Goal: Task Accomplishment & Management: Manage account settings

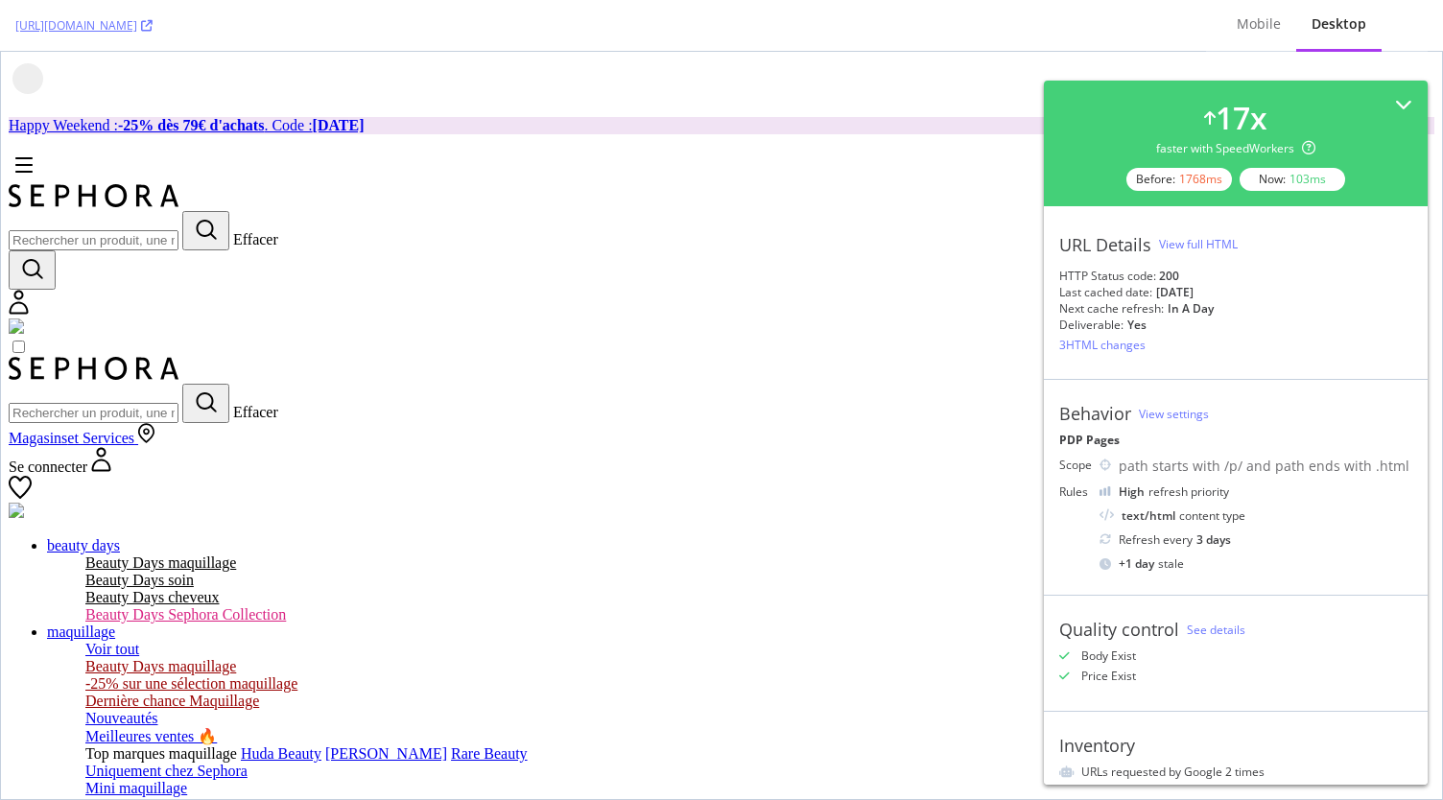
scroll to position [384, 0]
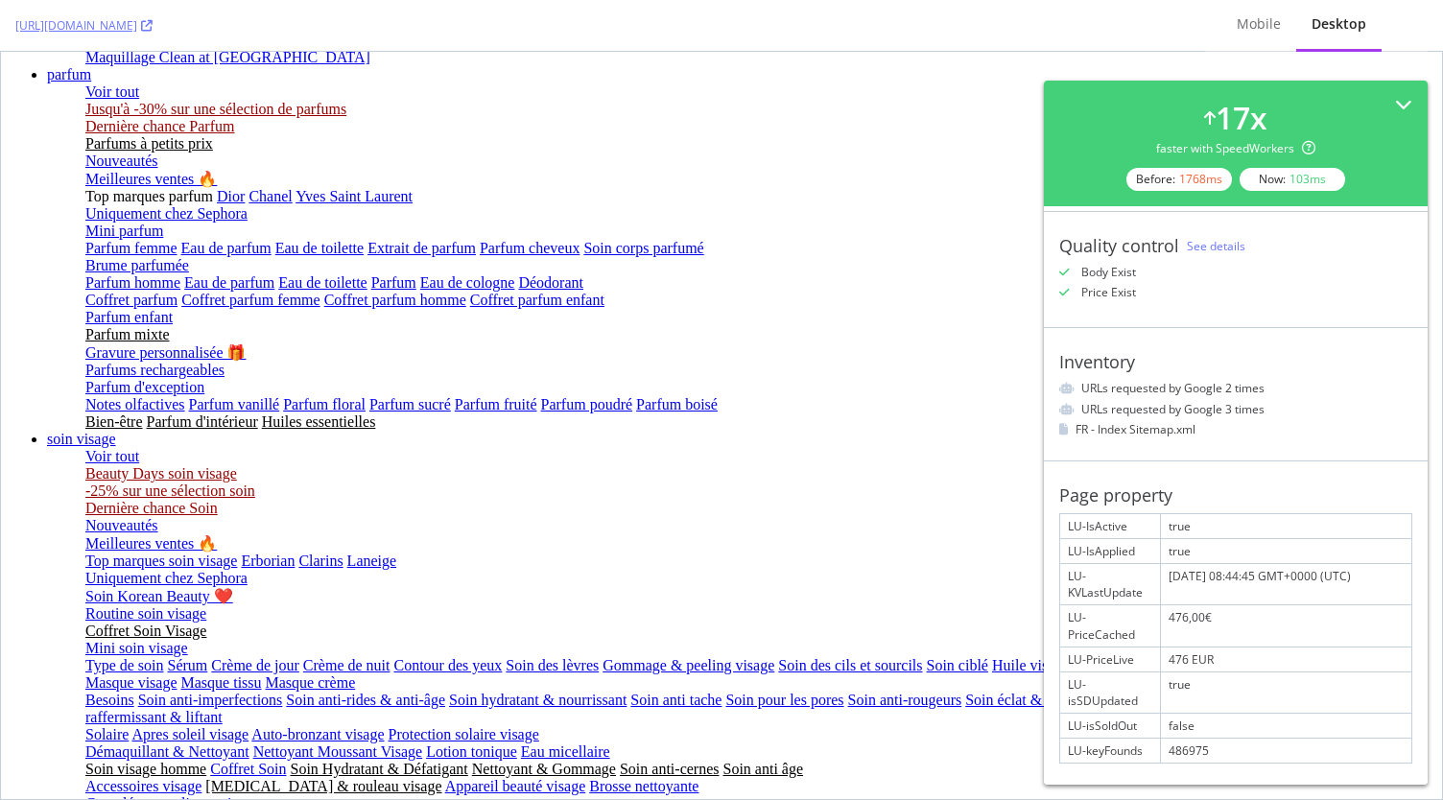
scroll to position [912, 27]
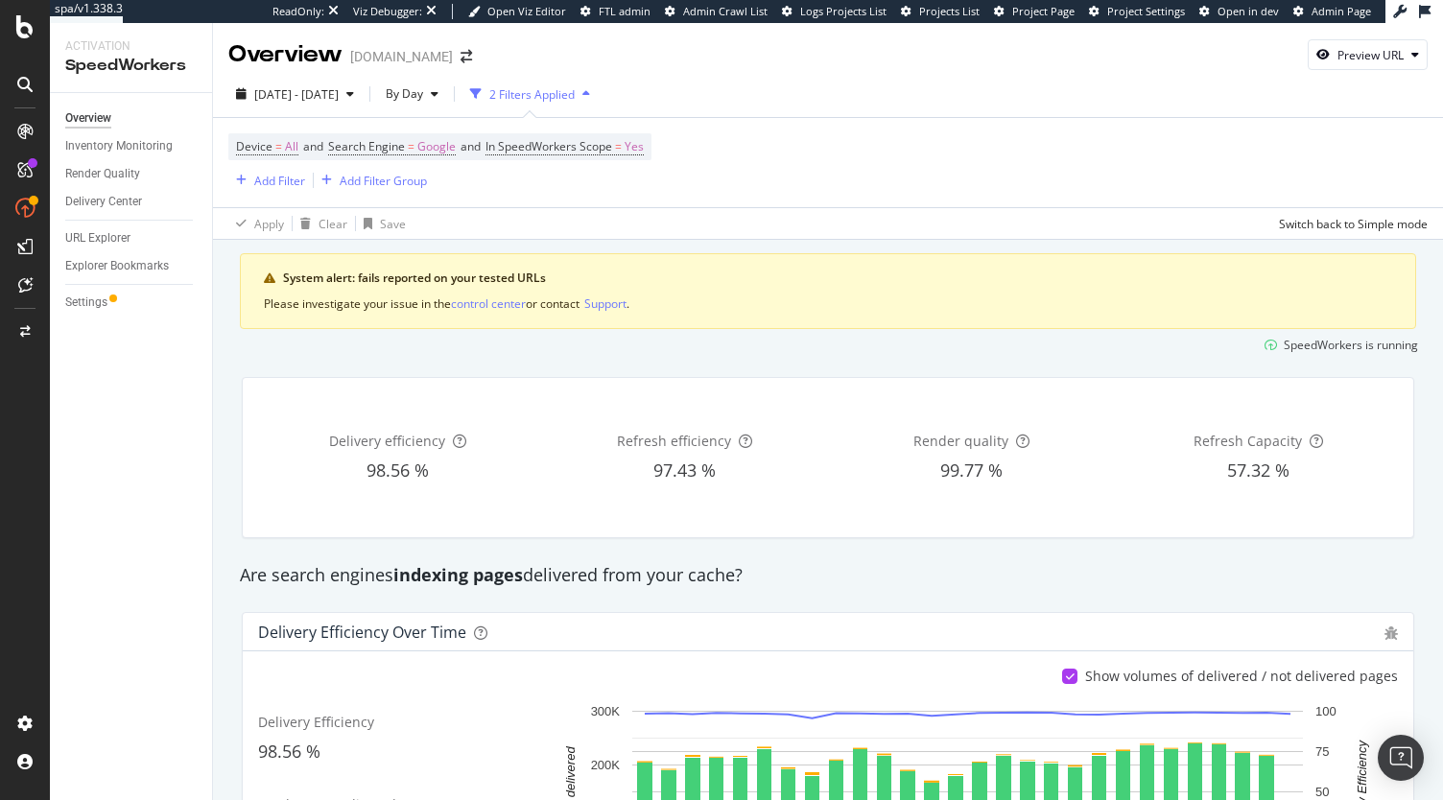
click at [1363, 71] on div "2025 Sep. 11th - Oct. 8th By Day 2 Filters Applied Device = All and Search Engi…" at bounding box center [828, 155] width 1230 height 169
click at [1347, 59] on div "Preview URL" at bounding box center [1370, 55] width 66 height 16
click at [1264, 153] on input "url" at bounding box center [1294, 145] width 209 height 34
paste input "https://www.sephora.fr/p/size-up---mascara-volume-extra-large-immediat-P1006135…"
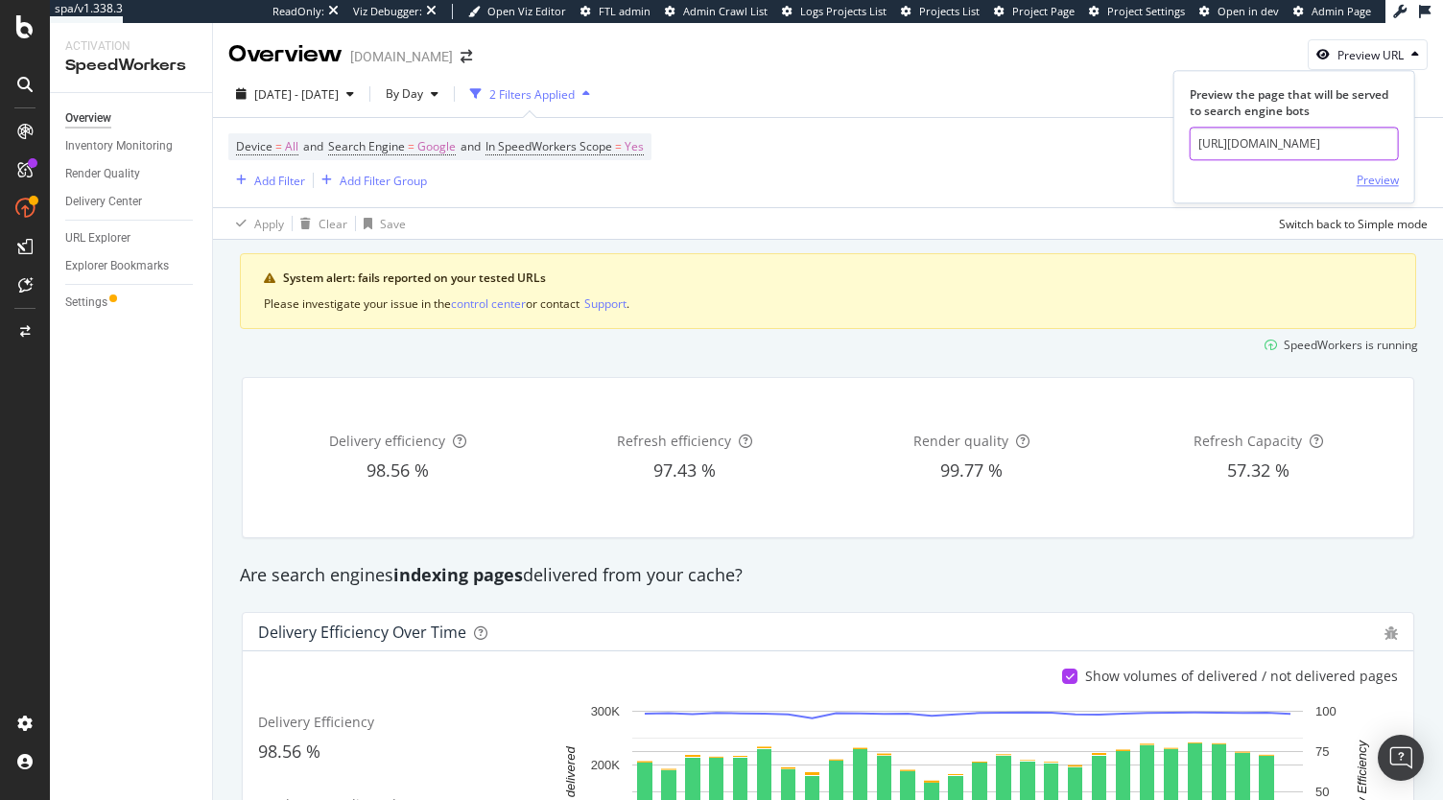
type input "https://www.sephora.fr/p/size-up---mascara-volume-extra-large-immediat-P1006135…"
click at [1368, 180] on div "Preview" at bounding box center [1378, 180] width 42 height 16
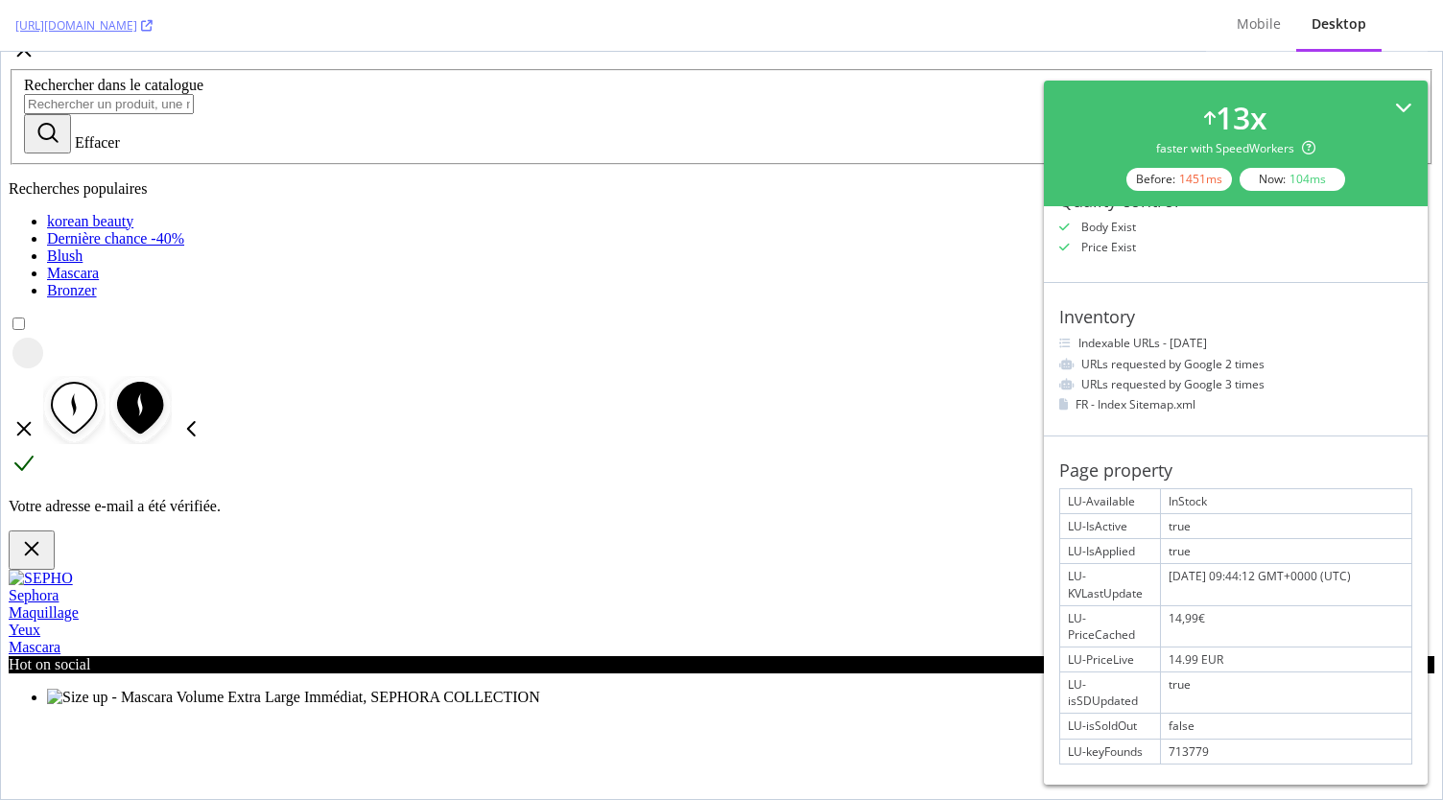
scroll to position [3158, 0]
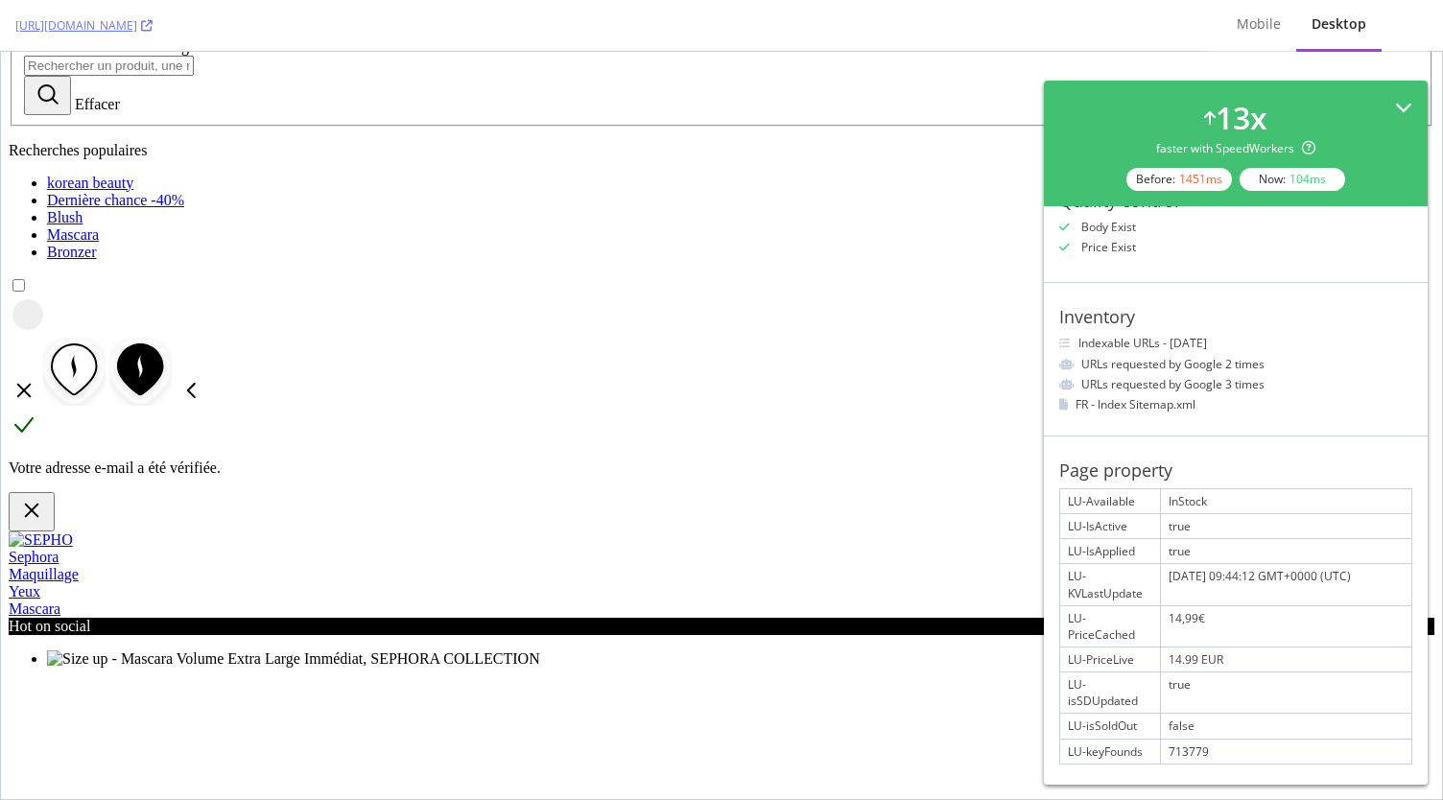
click at [1404, 102] on div "13 x faster with SpeedWorkers Before: 1451 ms Now: 104 ms" at bounding box center [1236, 144] width 384 height 126
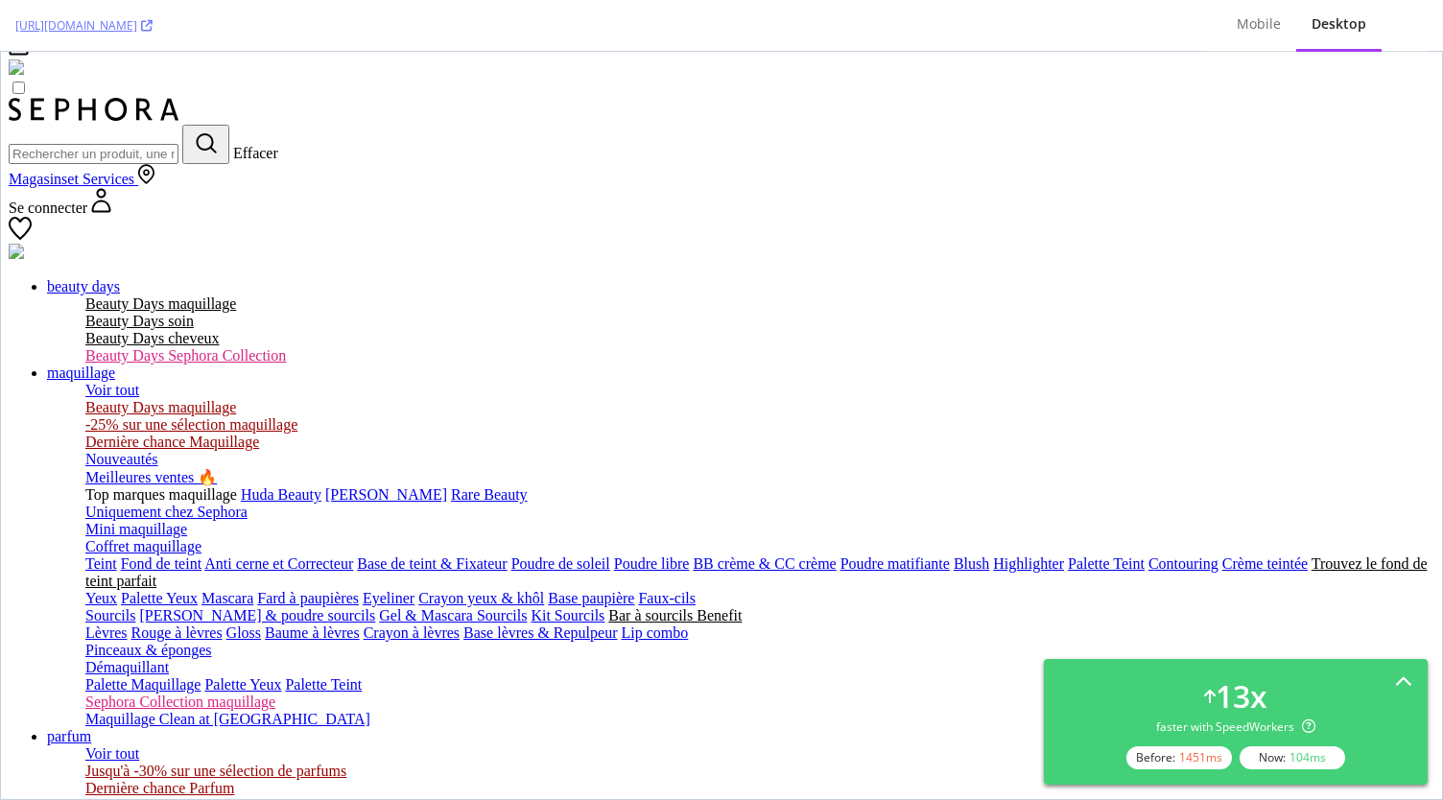
scroll to position [250, 0]
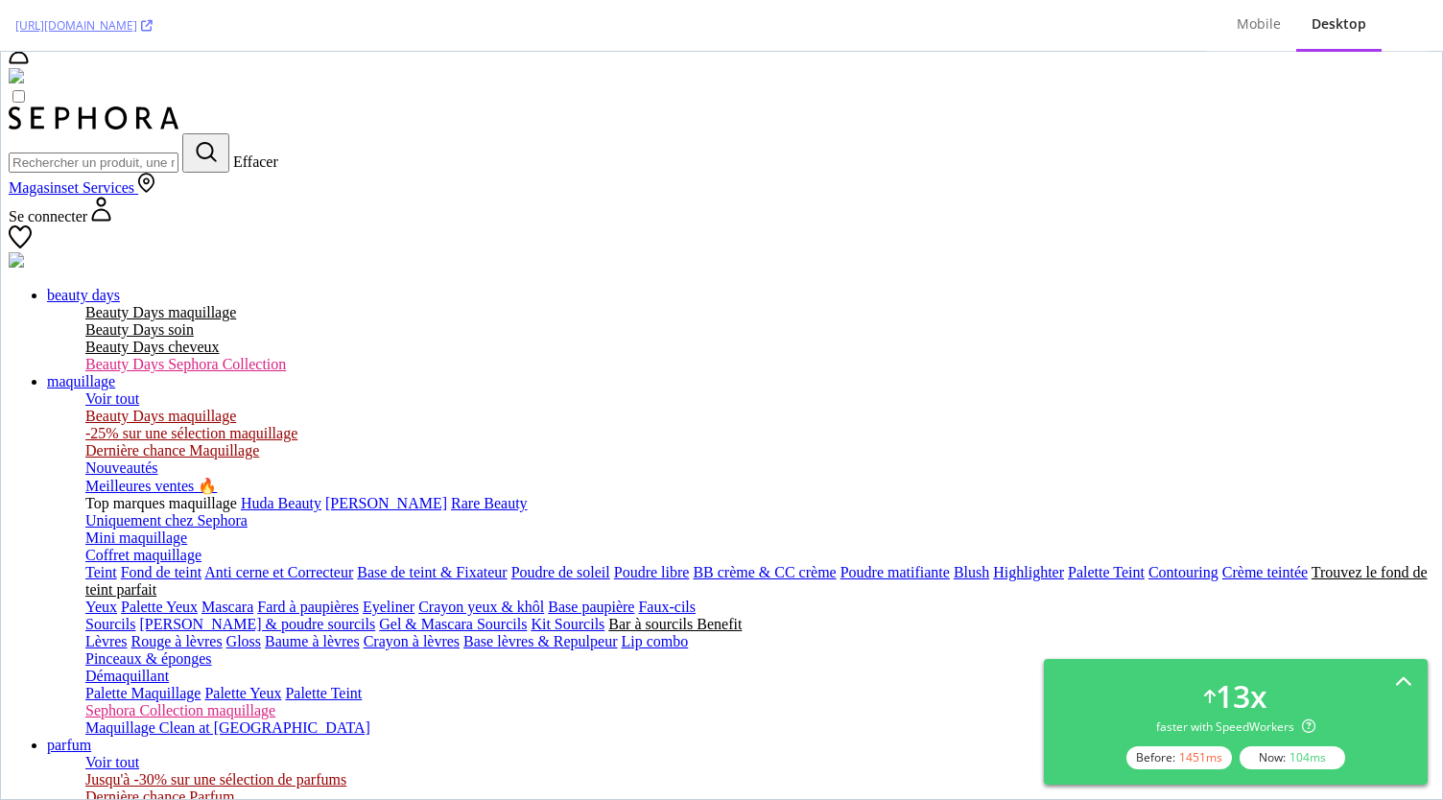
click at [807, 531] on div at bounding box center [583, 328] width 480 height 480
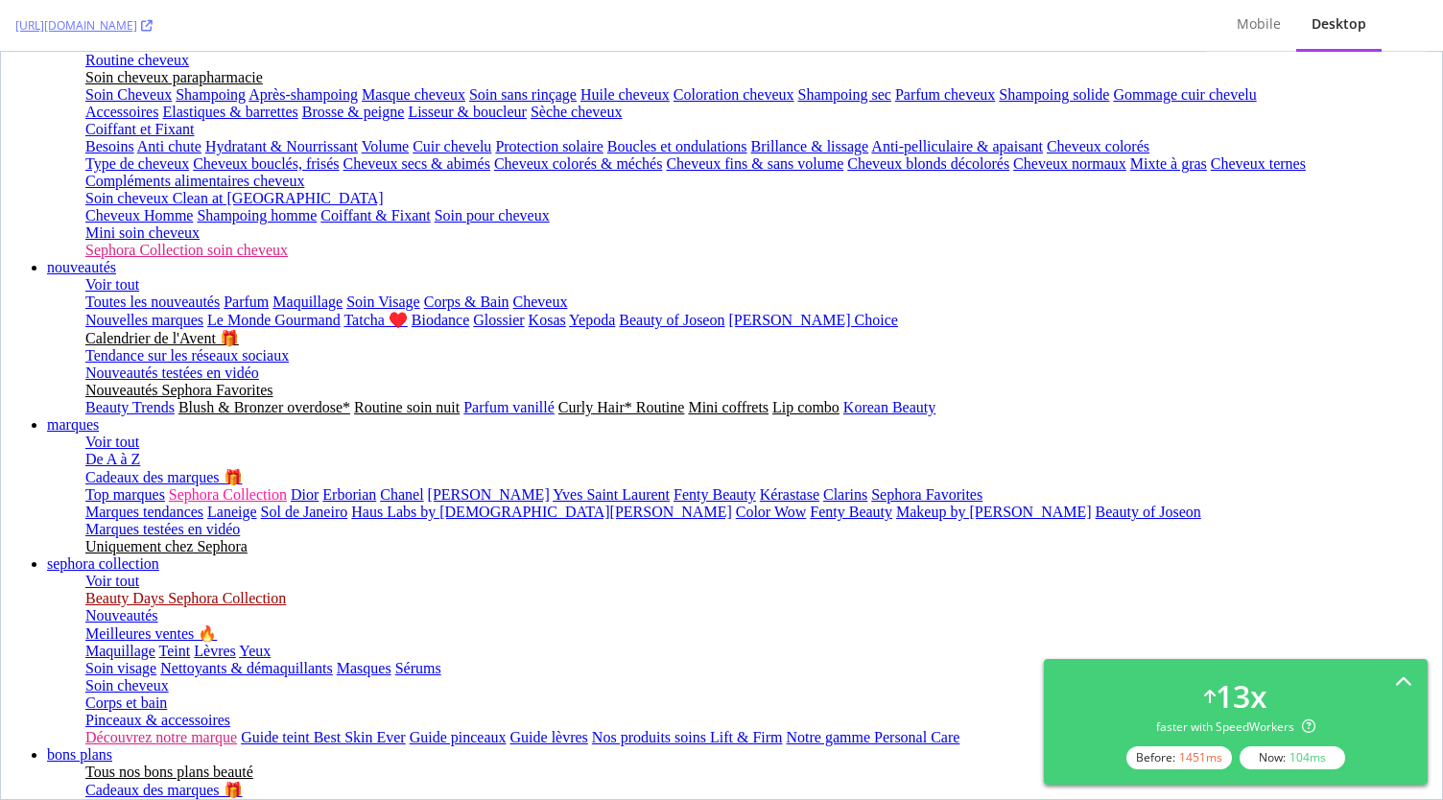
scroll to position [2107, 3]
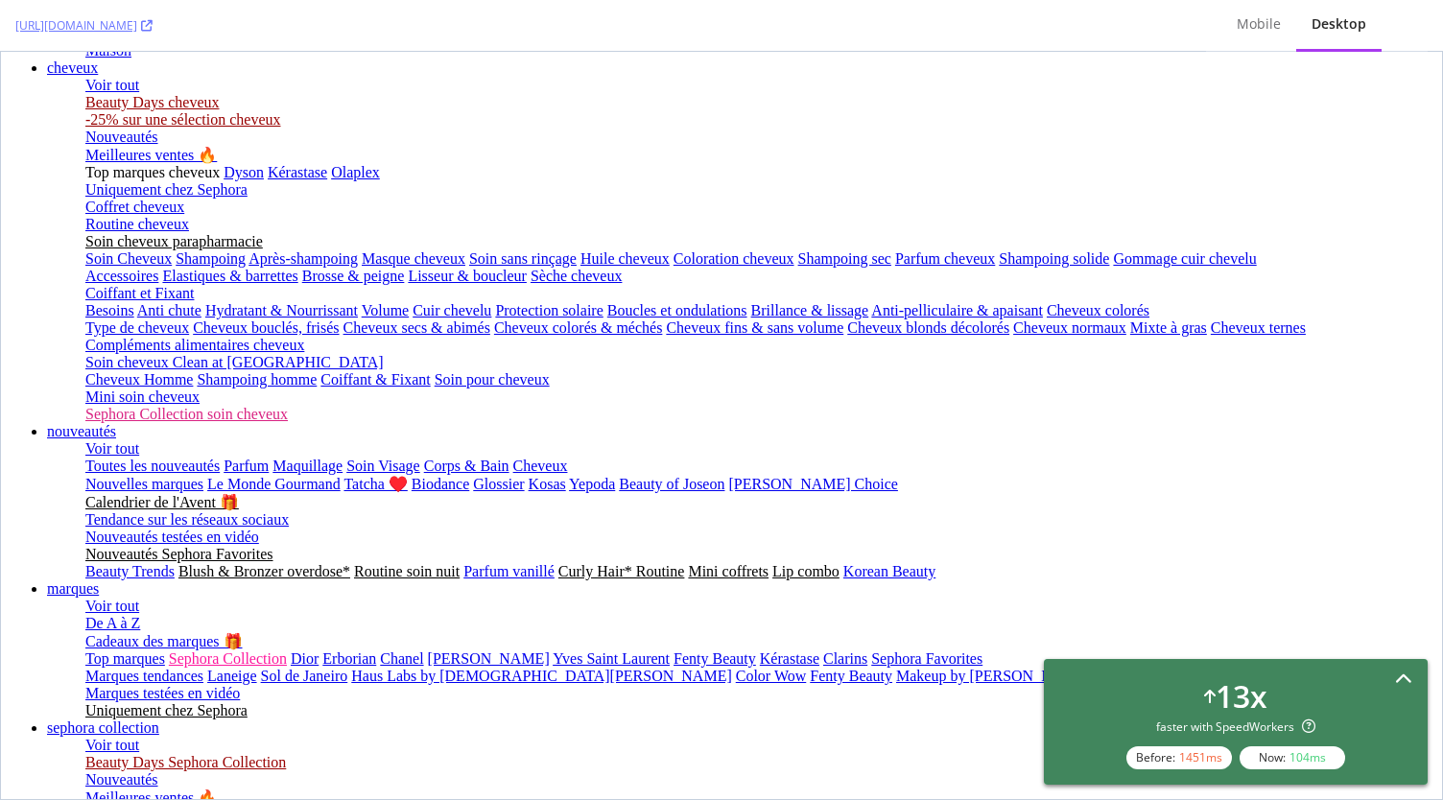
click at [1361, 682] on div "13 x faster with SpeedWorkers Before: 1451 ms Now: 104 ms" at bounding box center [1235, 721] width 353 height 95
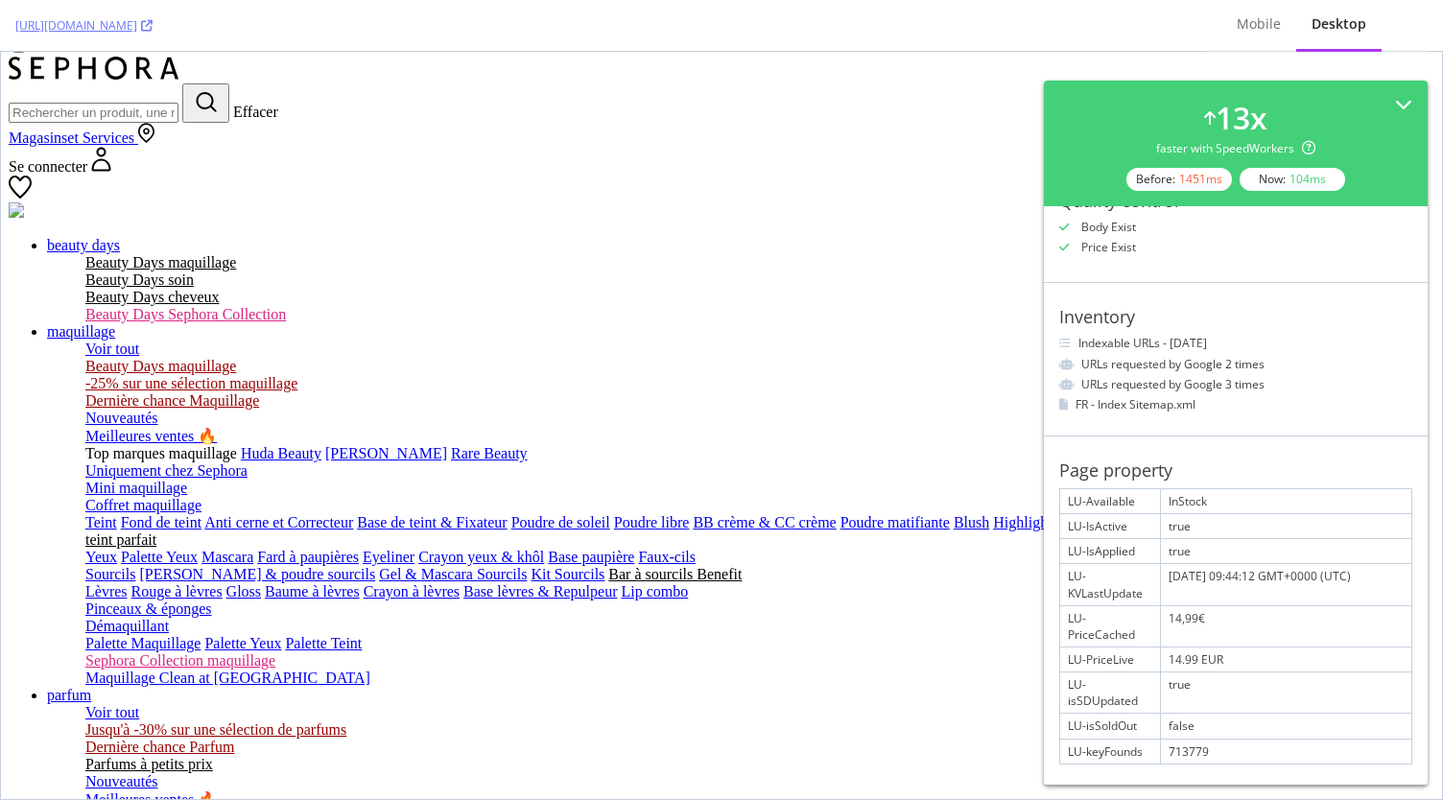
scroll to position [0, 21]
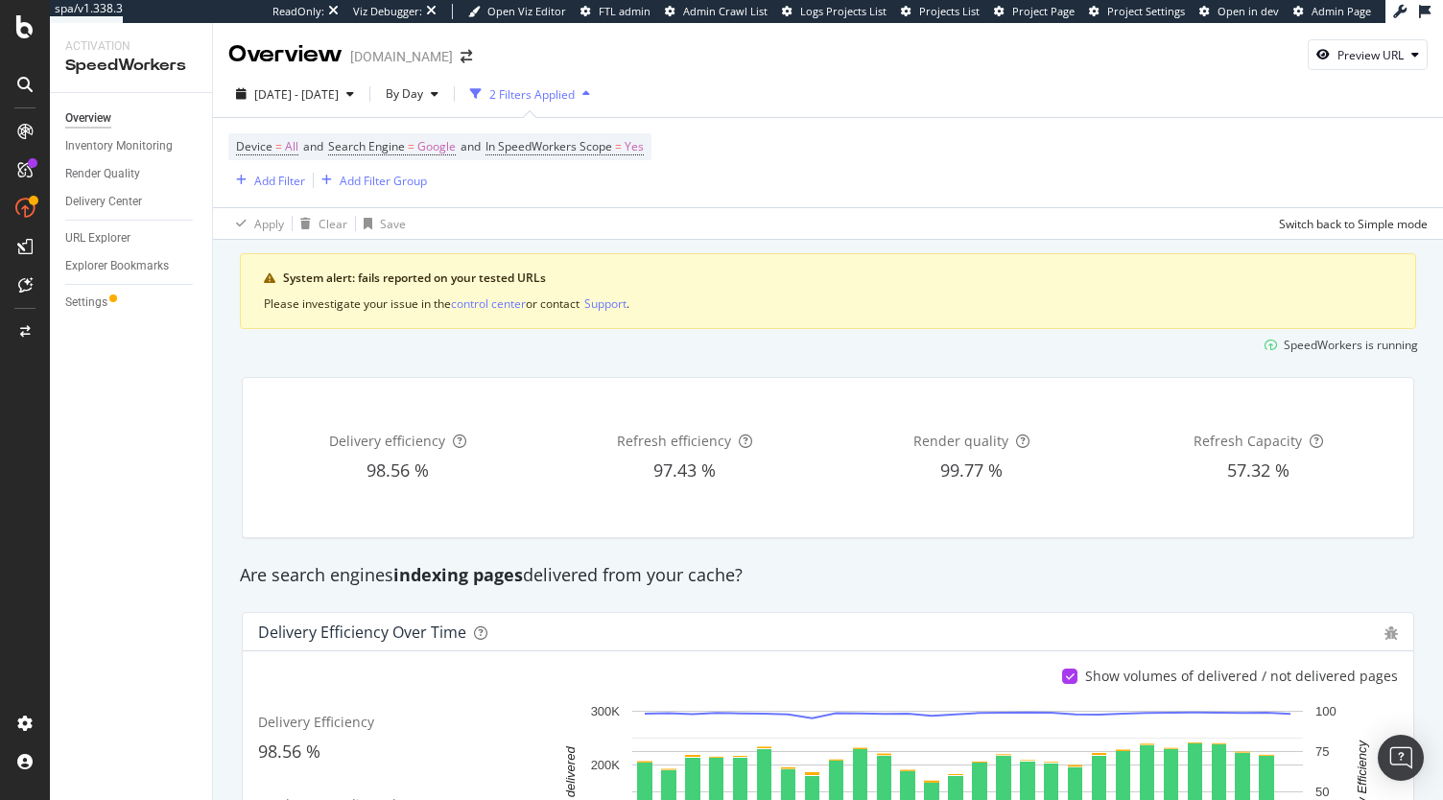
click at [1366, 72] on div "2025 Sep. 11th - Oct. 8th By Day 2 Filters Applied Device = All and Search Engi…" at bounding box center [828, 155] width 1230 height 169
click at [1359, 60] on div "Preview URL" at bounding box center [1370, 55] width 66 height 16
click at [1279, 147] on input "url" at bounding box center [1294, 145] width 209 height 34
paste input "https://www.sephora.fr/p/private-blend-lost-cherry---eau-de-parfum-486975.html"
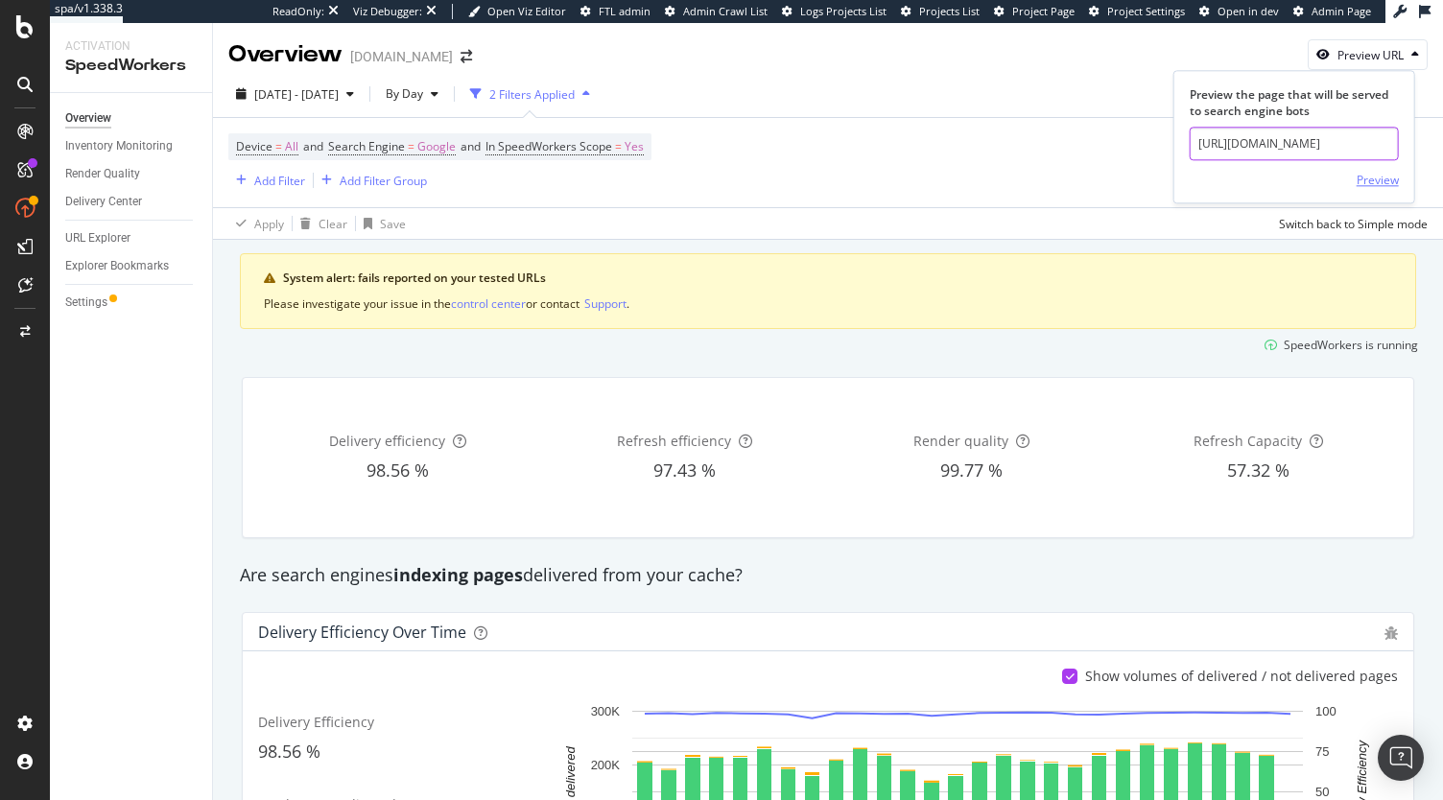
type input "https://www.sephora.fr/p/private-blend-lost-cherry---eau-de-parfum-486975.html"
click at [1375, 176] on div "Preview" at bounding box center [1378, 180] width 42 height 16
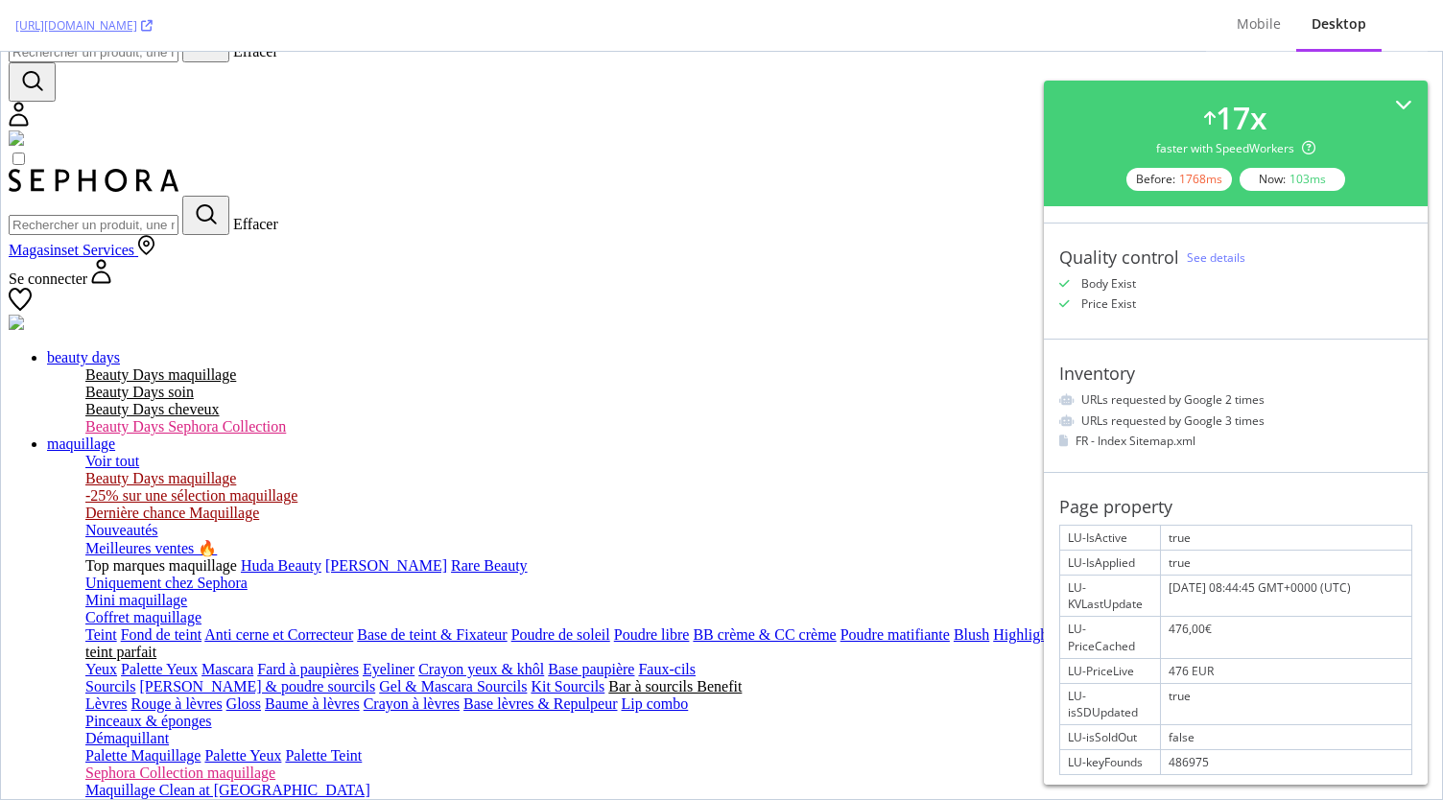
scroll to position [384, 0]
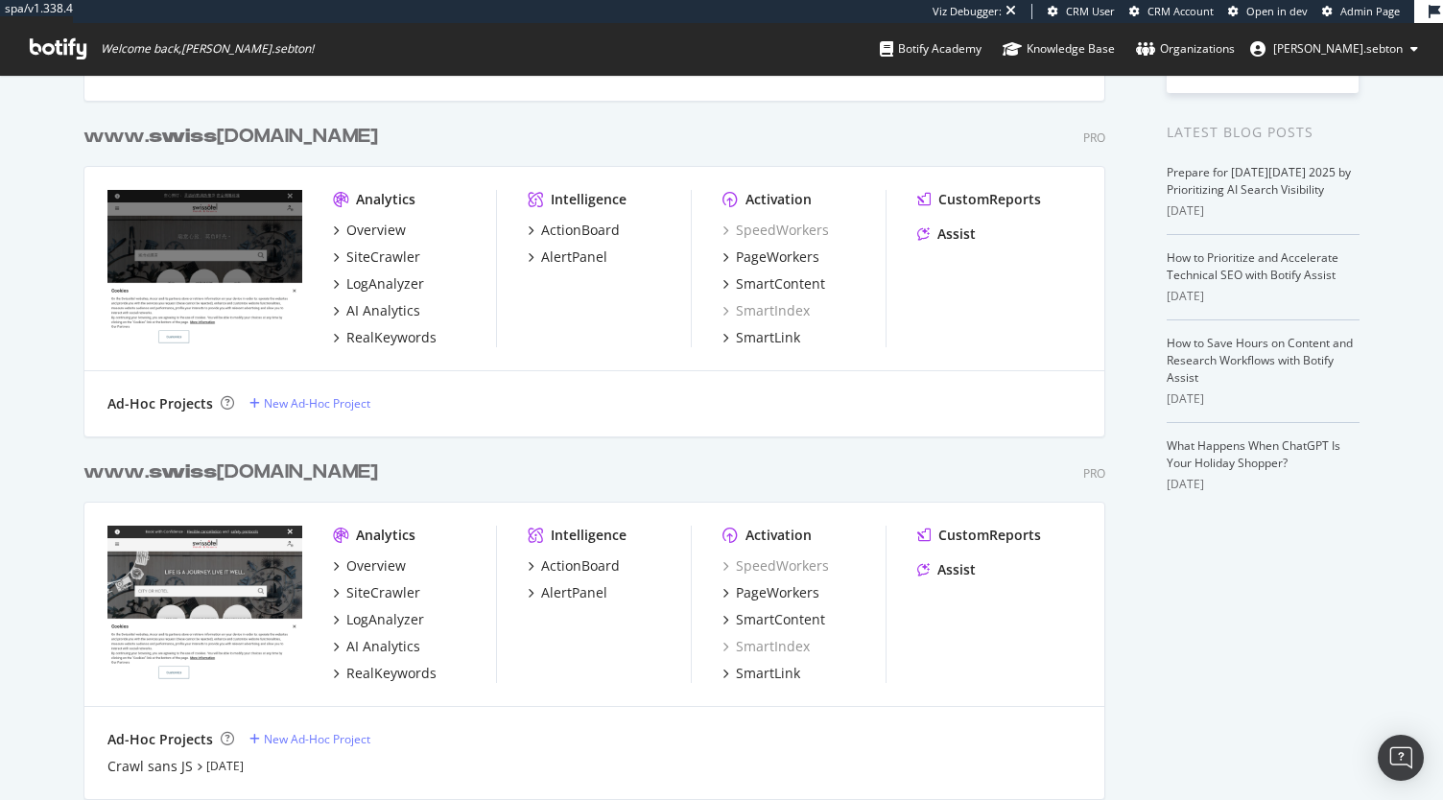
scroll to position [564, 0]
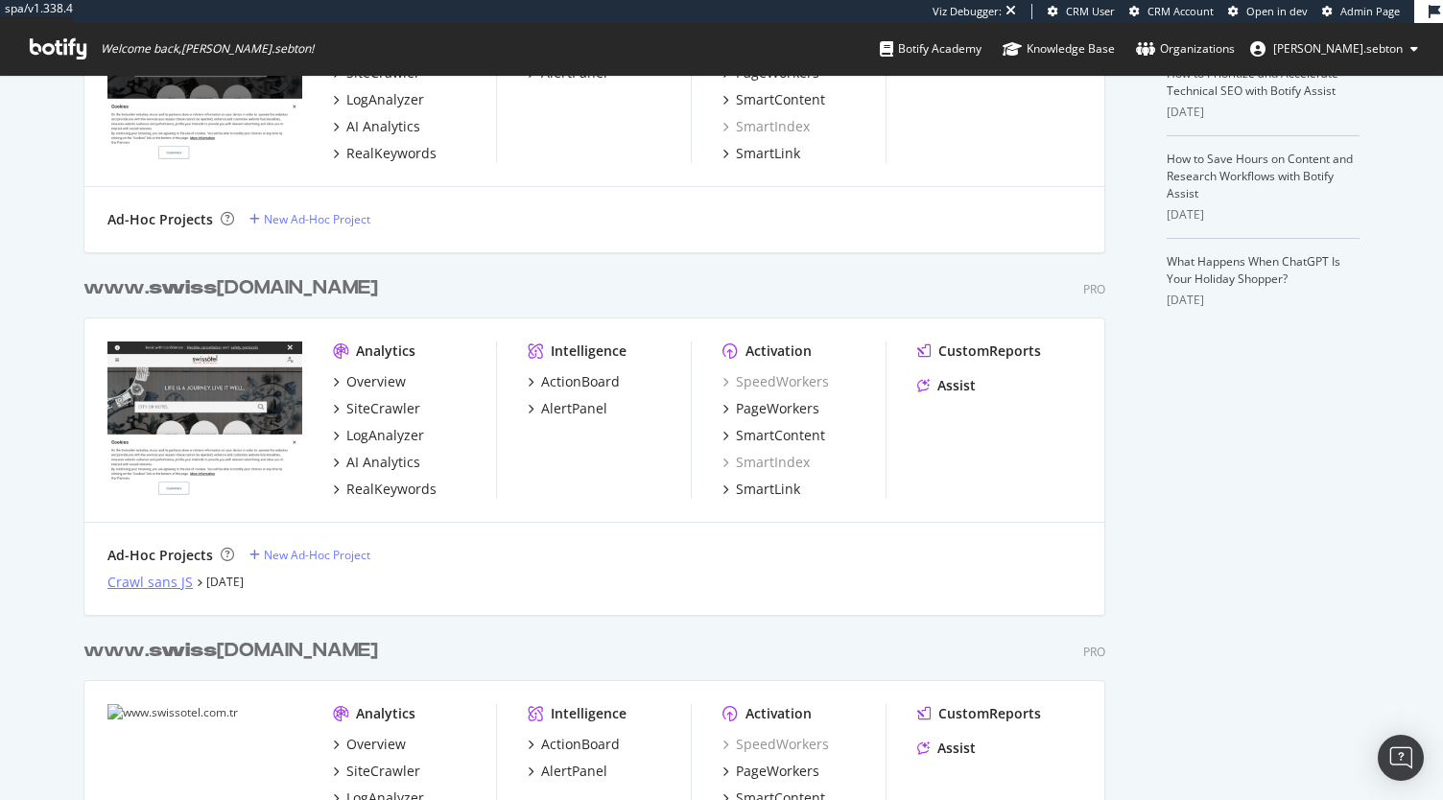
type input "swiss"
click at [152, 580] on div "Crawl sans JS" at bounding box center [149, 582] width 85 height 19
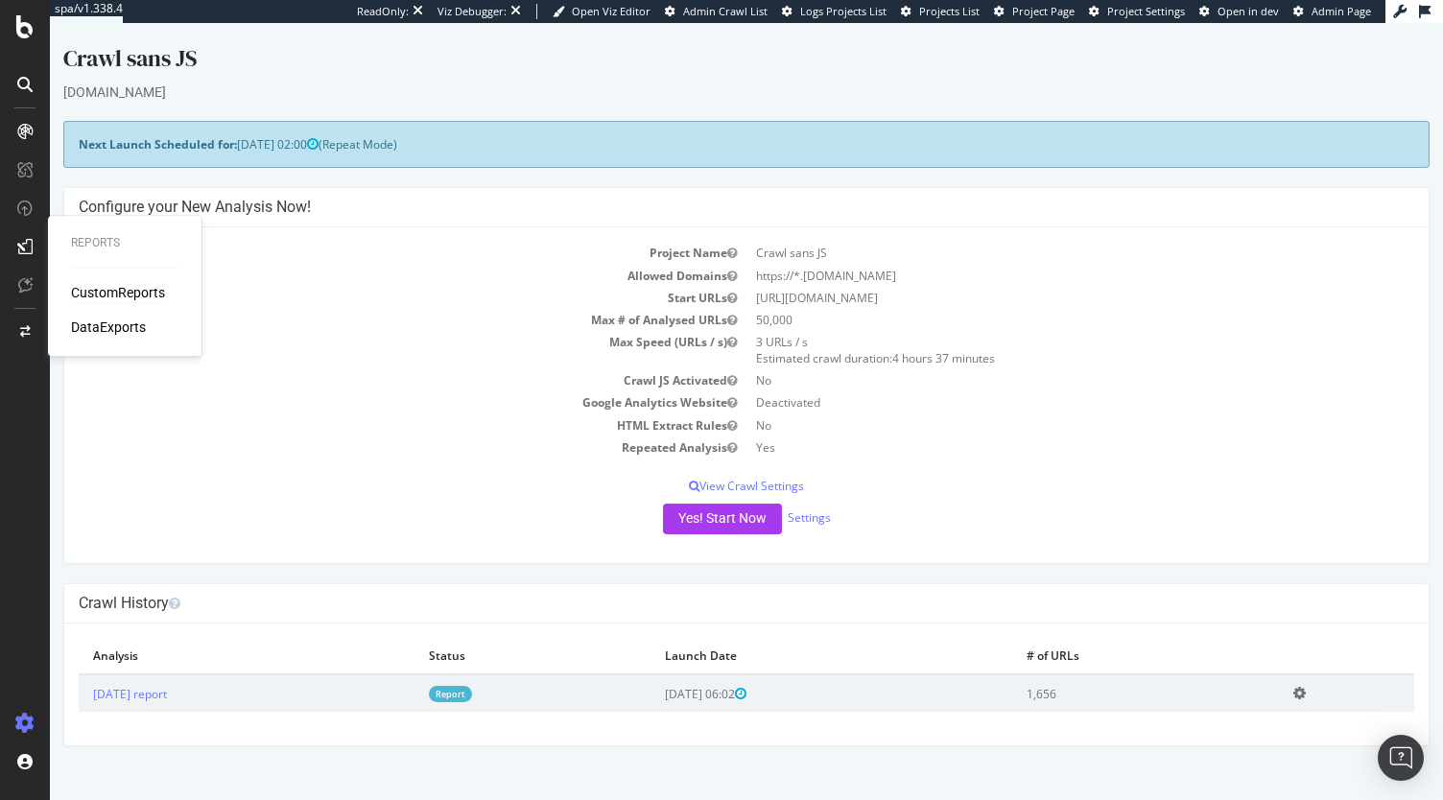
click at [100, 291] on div "CustomReports" at bounding box center [118, 292] width 94 height 19
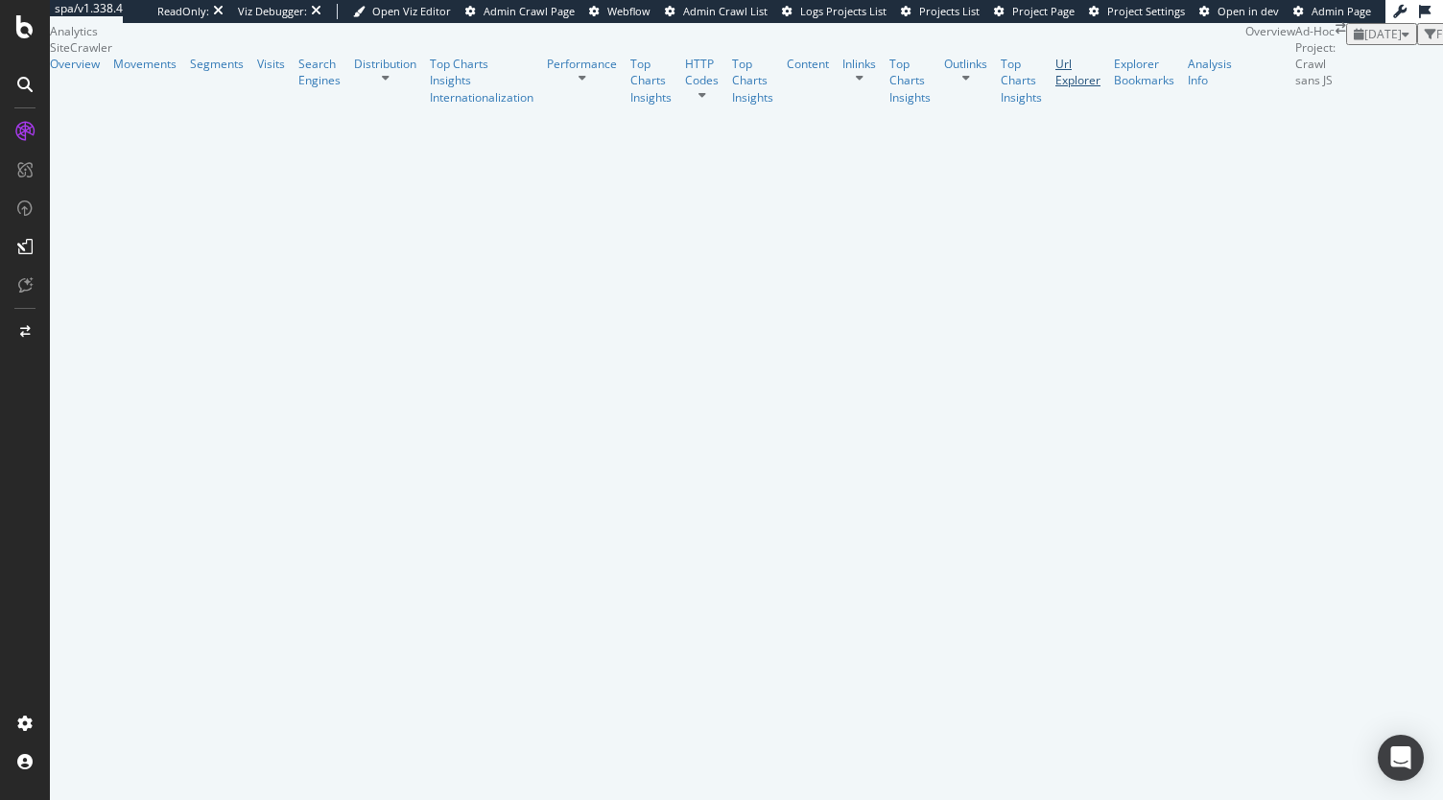
drag, startPoint x: 88, startPoint y: 433, endPoint x: 712, endPoint y: 247, distance: 650.8
click at [1055, 88] on div "Url Explorer" at bounding box center [1077, 72] width 45 height 33
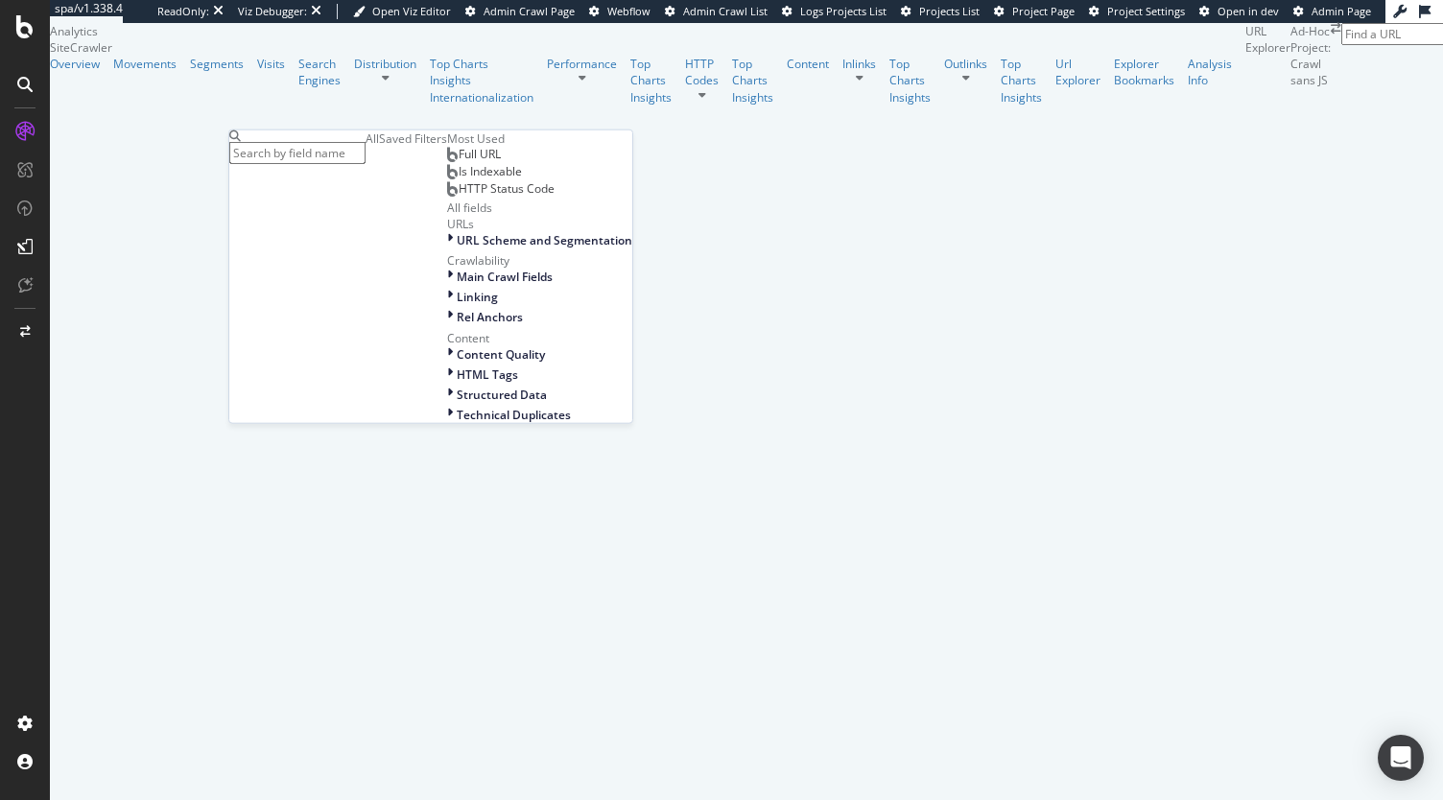
click at [379, 147] on div "Saved Filters" at bounding box center [413, 138] width 68 height 16
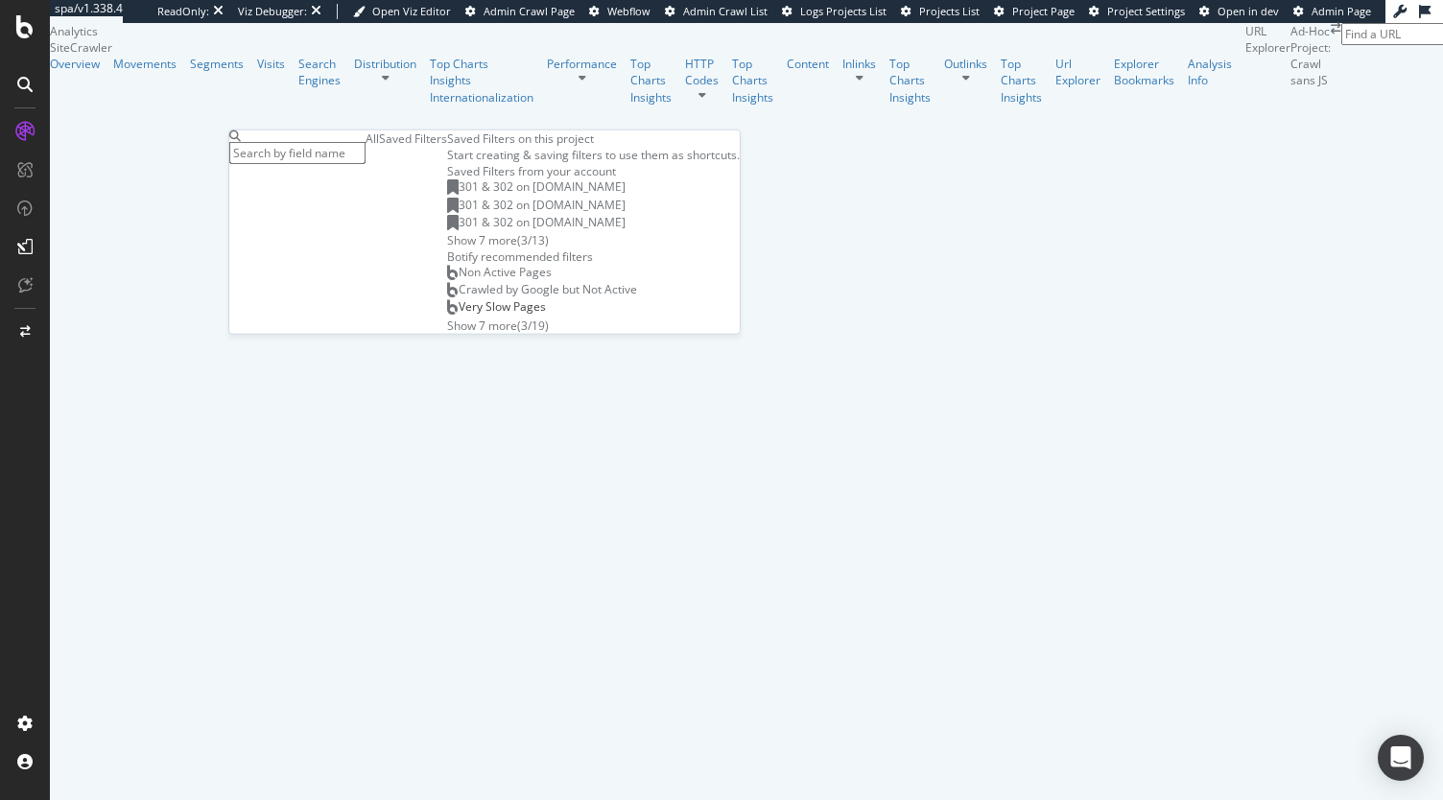
click at [366, 147] on div "All" at bounding box center [372, 138] width 13 height 16
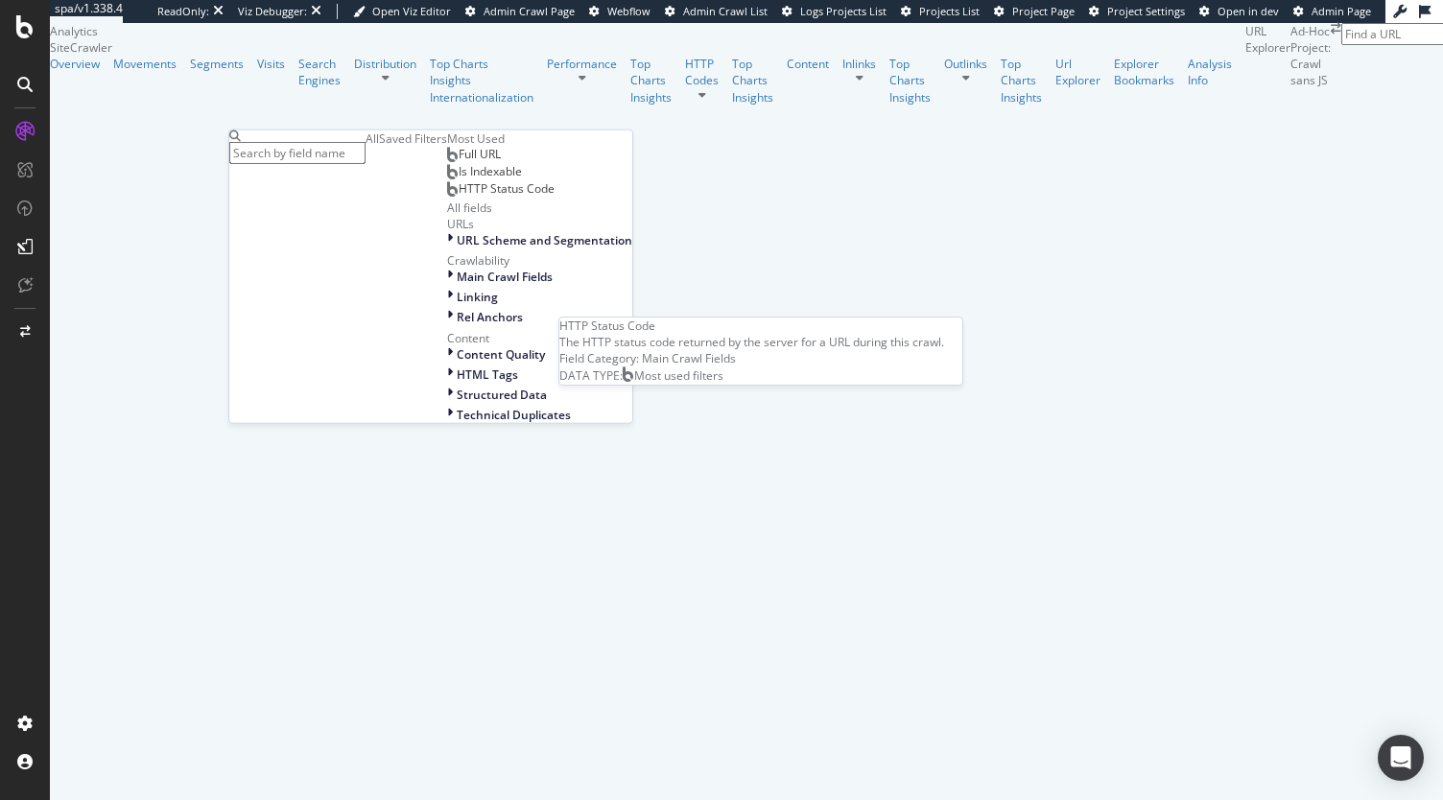
click at [459, 197] on span "HTTP Status Code" at bounding box center [507, 188] width 96 height 16
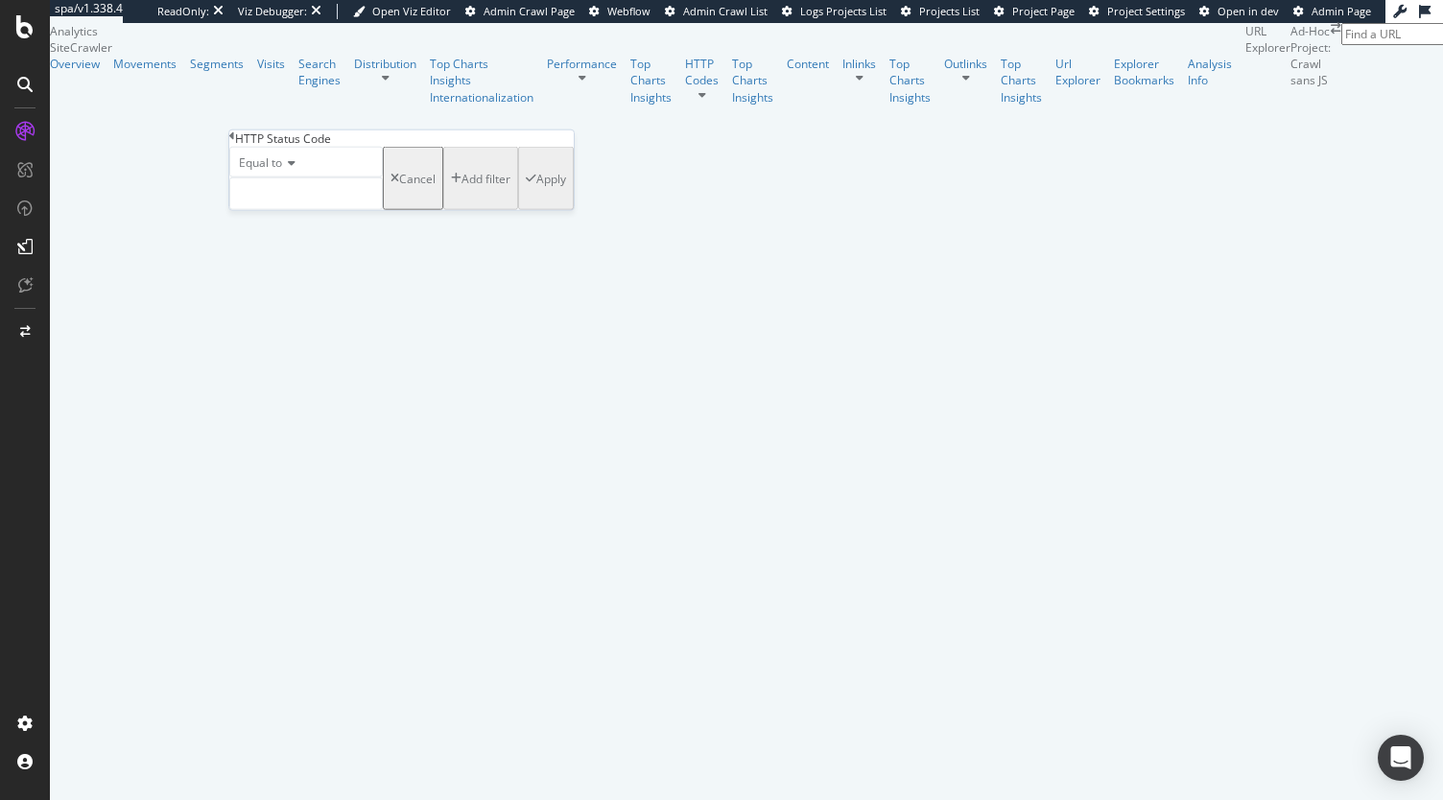
click at [282, 171] on span "Equal to" at bounding box center [260, 162] width 43 height 16
click at [309, 319] on div "Between" at bounding box center [306, 309] width 152 height 20
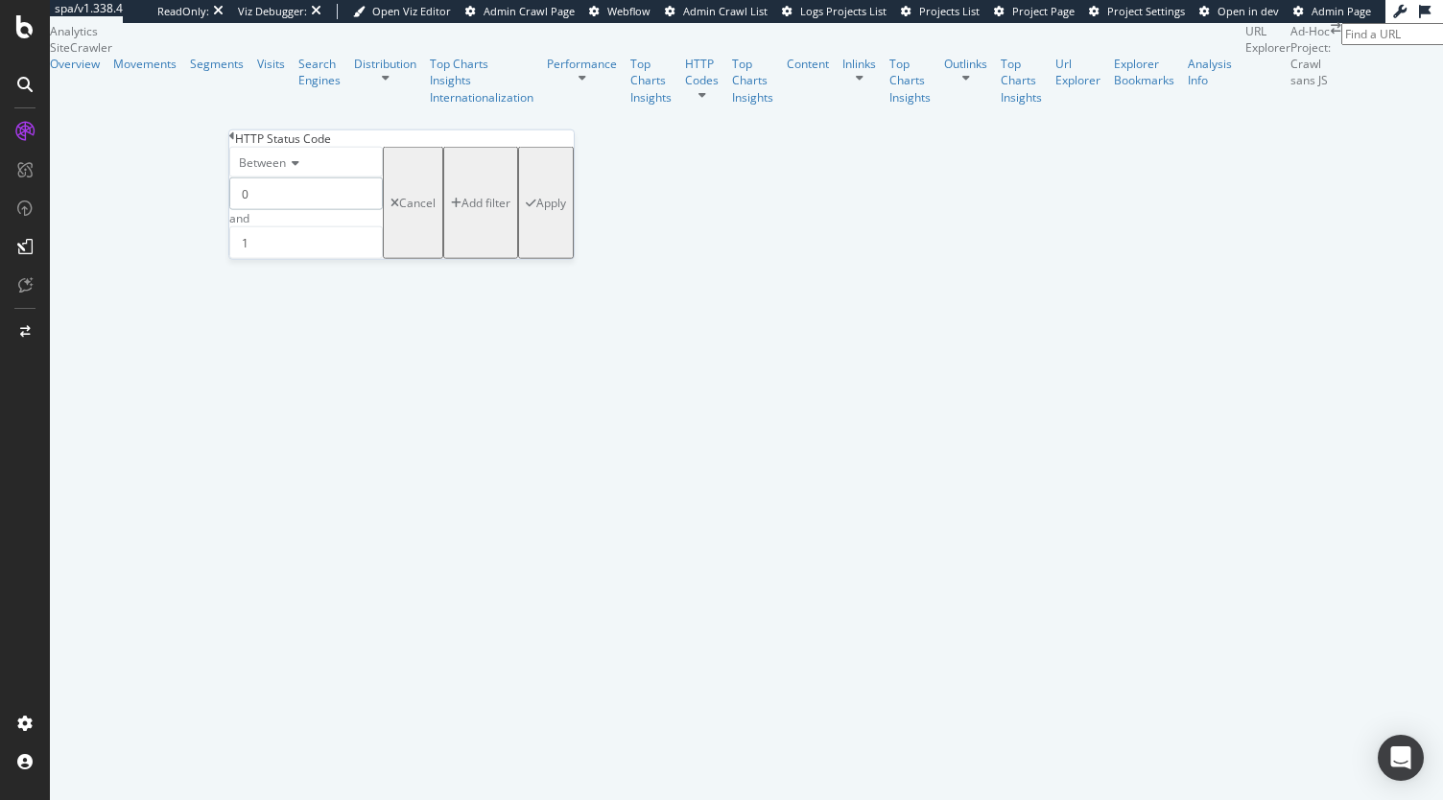
click at [305, 210] on input "0" at bounding box center [306, 193] width 154 height 33
type input "300"
type input "399"
click at [536, 211] on div "Apply" at bounding box center [551, 203] width 30 height 16
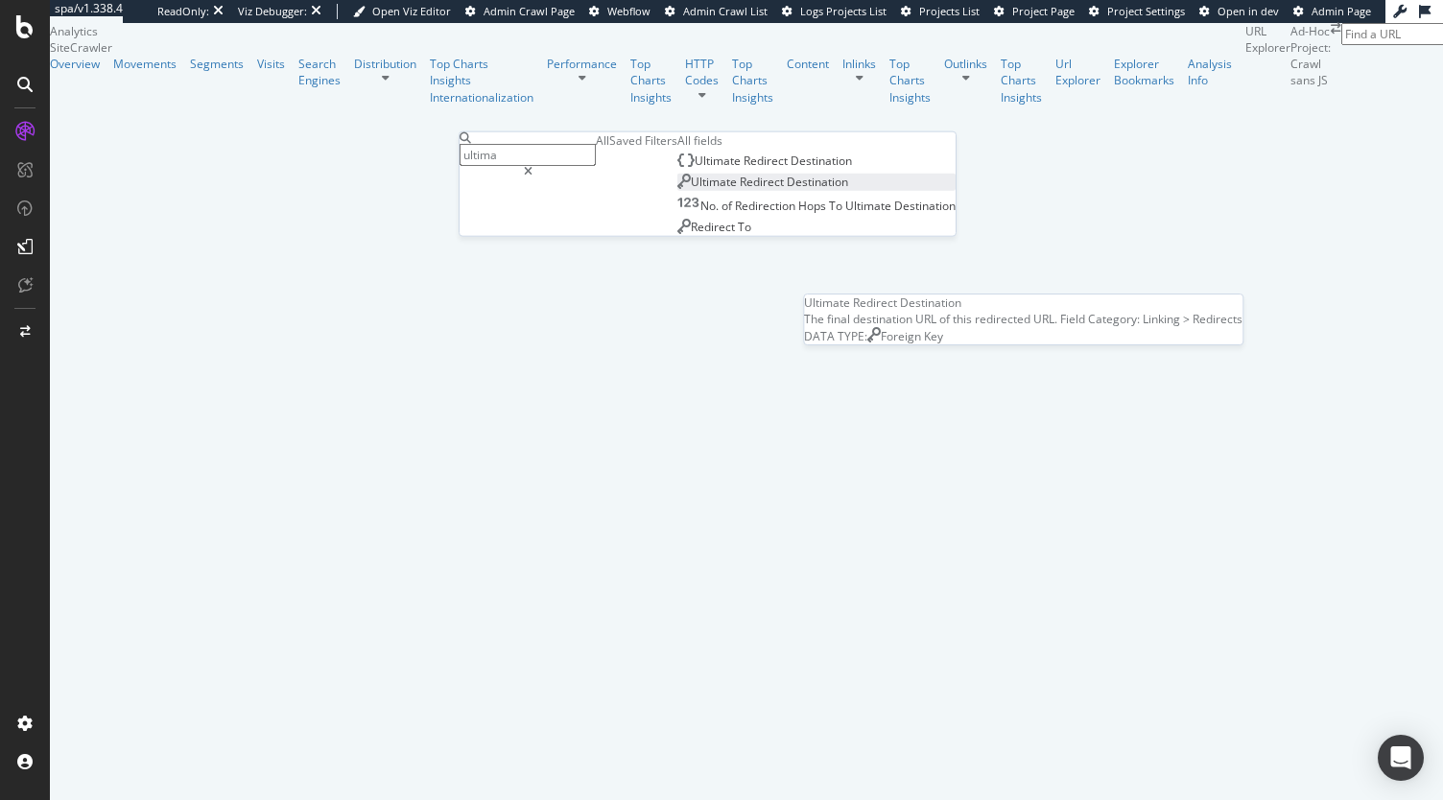
type input "ultima"
click at [740, 190] on span "Redirect" at bounding box center [763, 182] width 47 height 16
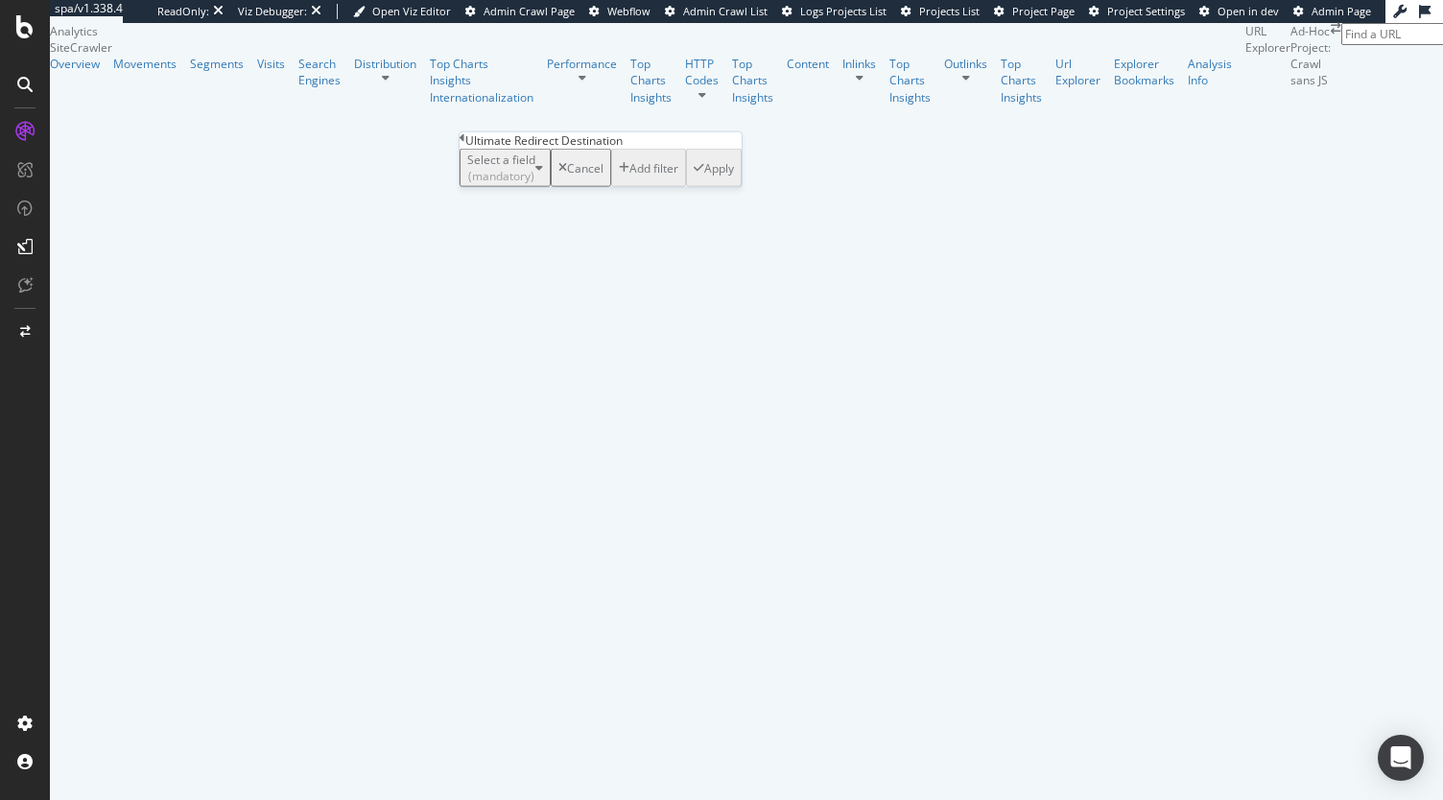
click at [516, 184] on div "Select a field (mandatory)" at bounding box center [501, 168] width 68 height 33
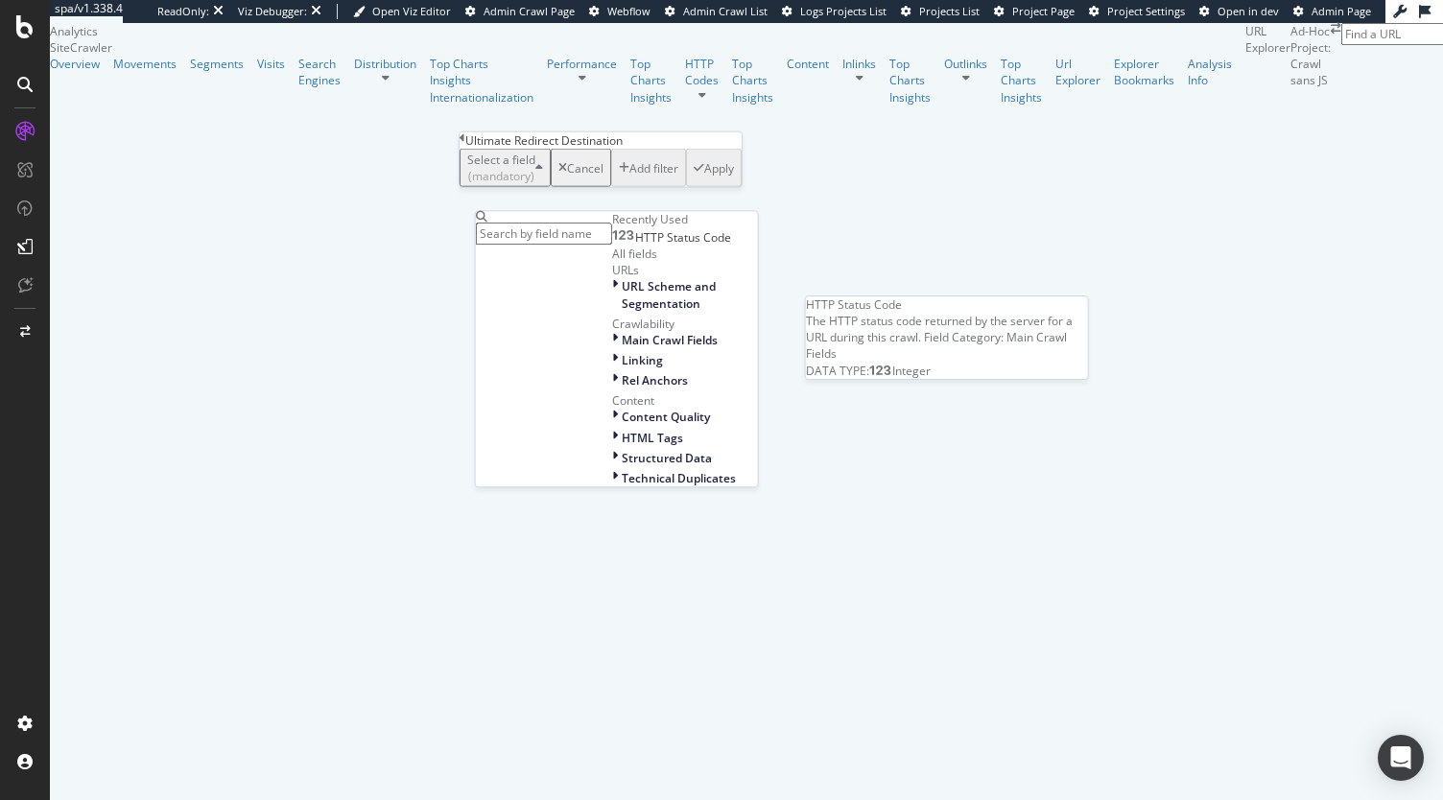
click at [612, 246] on div "HTTP Status Code" at bounding box center [671, 237] width 119 height 15
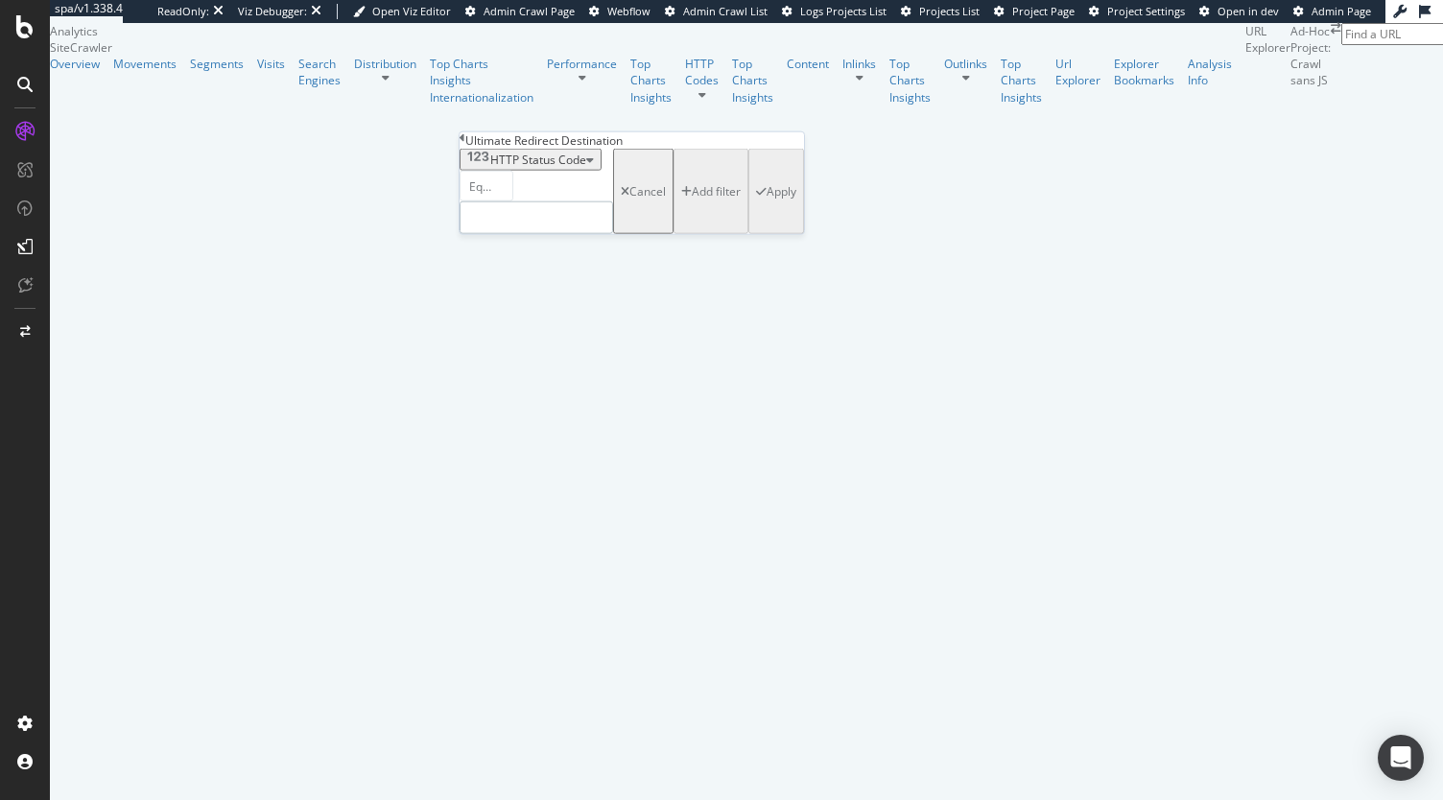
click at [528, 234] on input "number" at bounding box center [537, 217] width 154 height 33
click at [522, 252] on span "200" at bounding box center [505, 244] width 80 height 16
type input "200"
click at [767, 200] on div "Apply" at bounding box center [782, 191] width 30 height 16
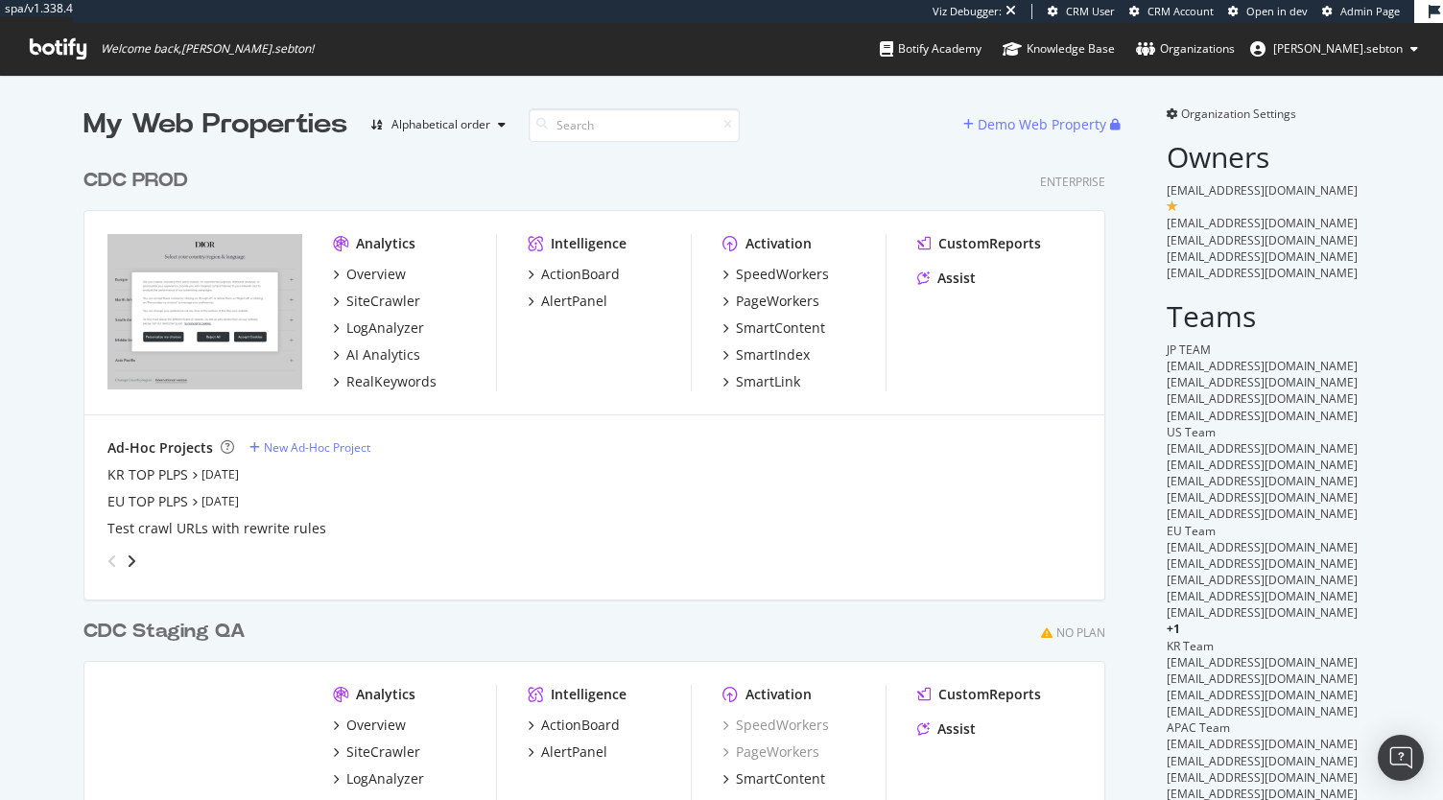
scroll to position [2, 0]
click at [750, 271] on div "SpeedWorkers" at bounding box center [782, 272] width 93 height 19
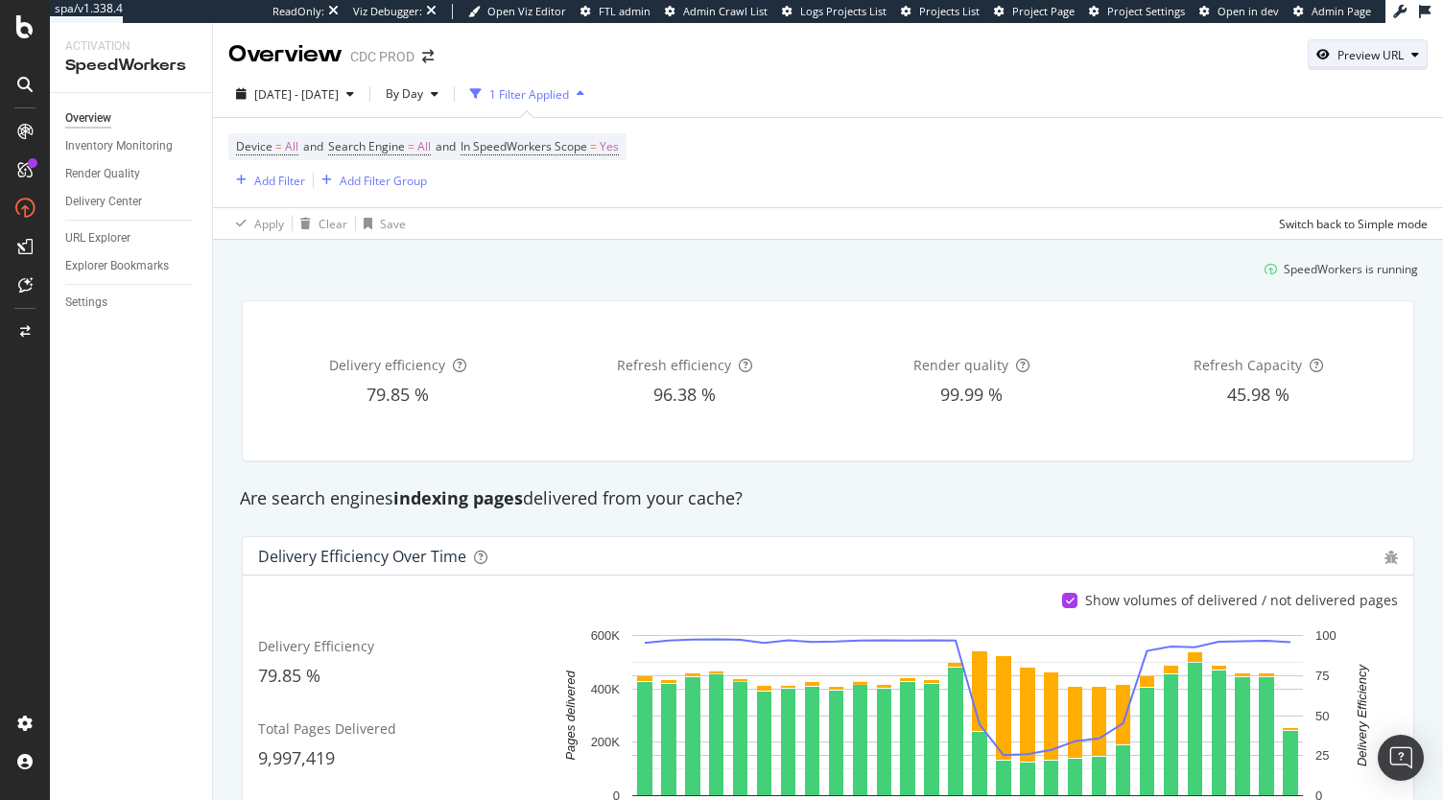
click at [1376, 66] on div "Preview URL" at bounding box center [1368, 54] width 118 height 27
click at [1251, 142] on input "url" at bounding box center [1294, 145] width 209 height 34
paste input "https://www.dior.com/en_gb/fashion/discover/trousers"
type input "https://www.dior.com/en_gb/fashion/discover/trousers"
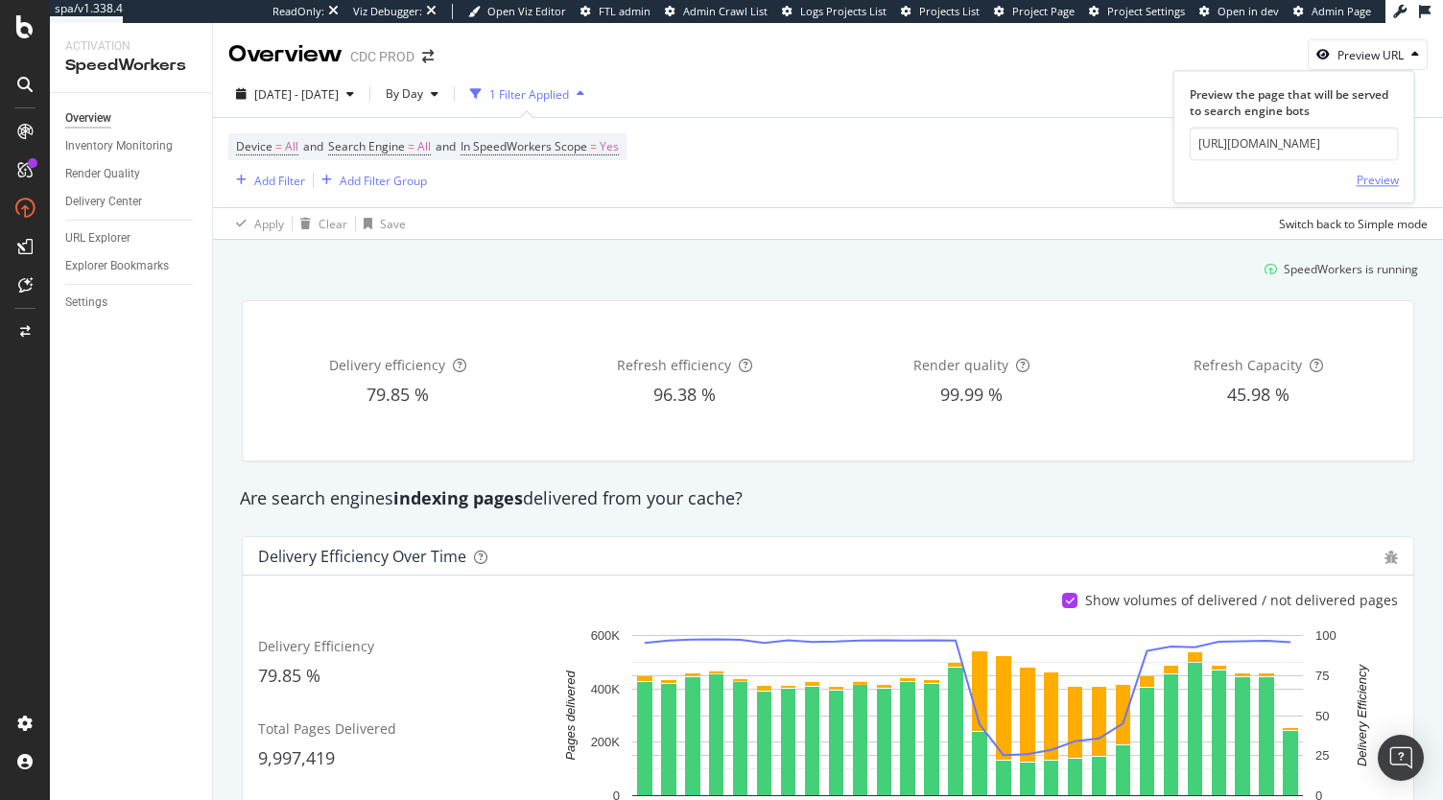
click at [1375, 179] on div "Preview" at bounding box center [1378, 180] width 42 height 16
click at [96, 312] on div "Settings" at bounding box center [86, 303] width 42 height 20
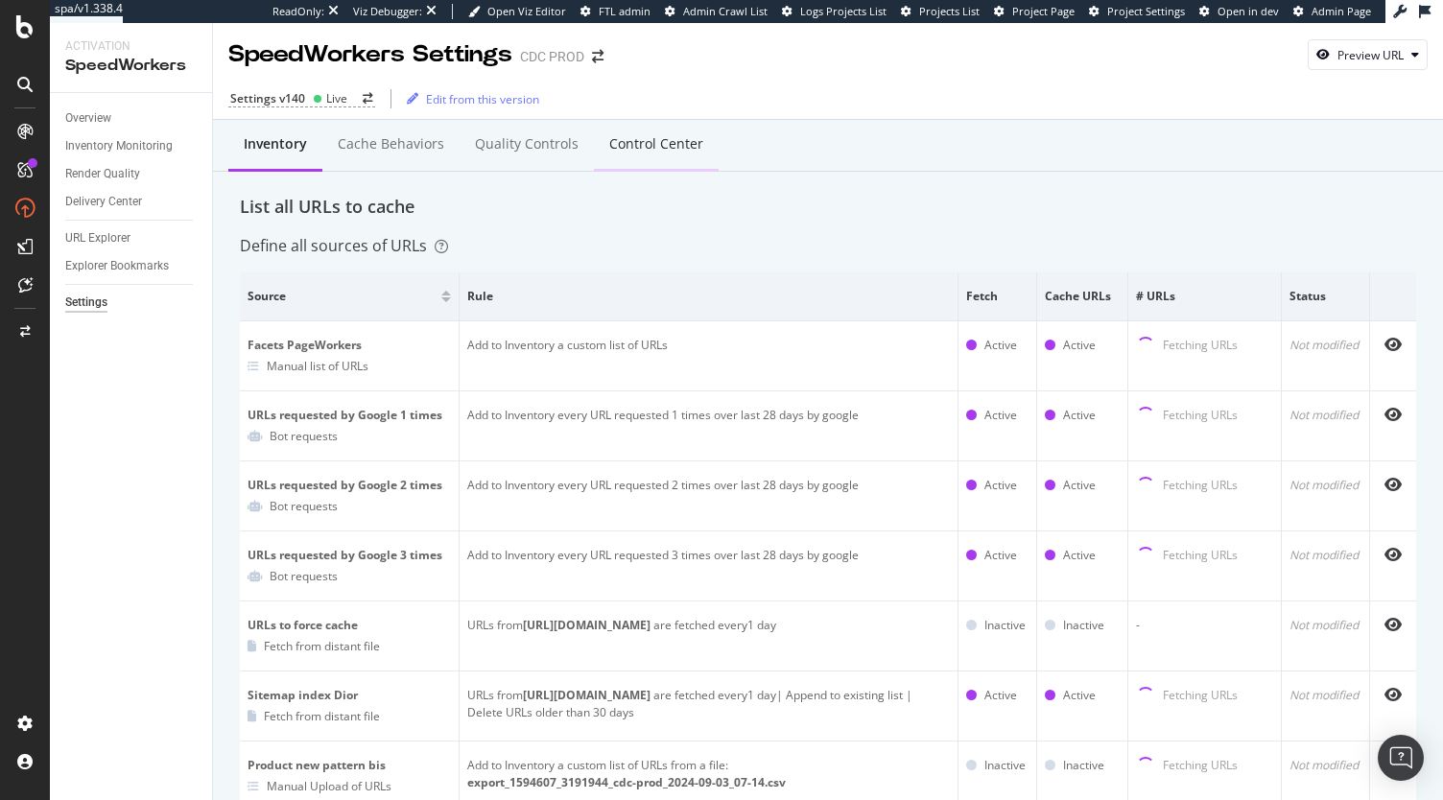
click at [643, 147] on div "Control Center" at bounding box center [656, 143] width 94 height 19
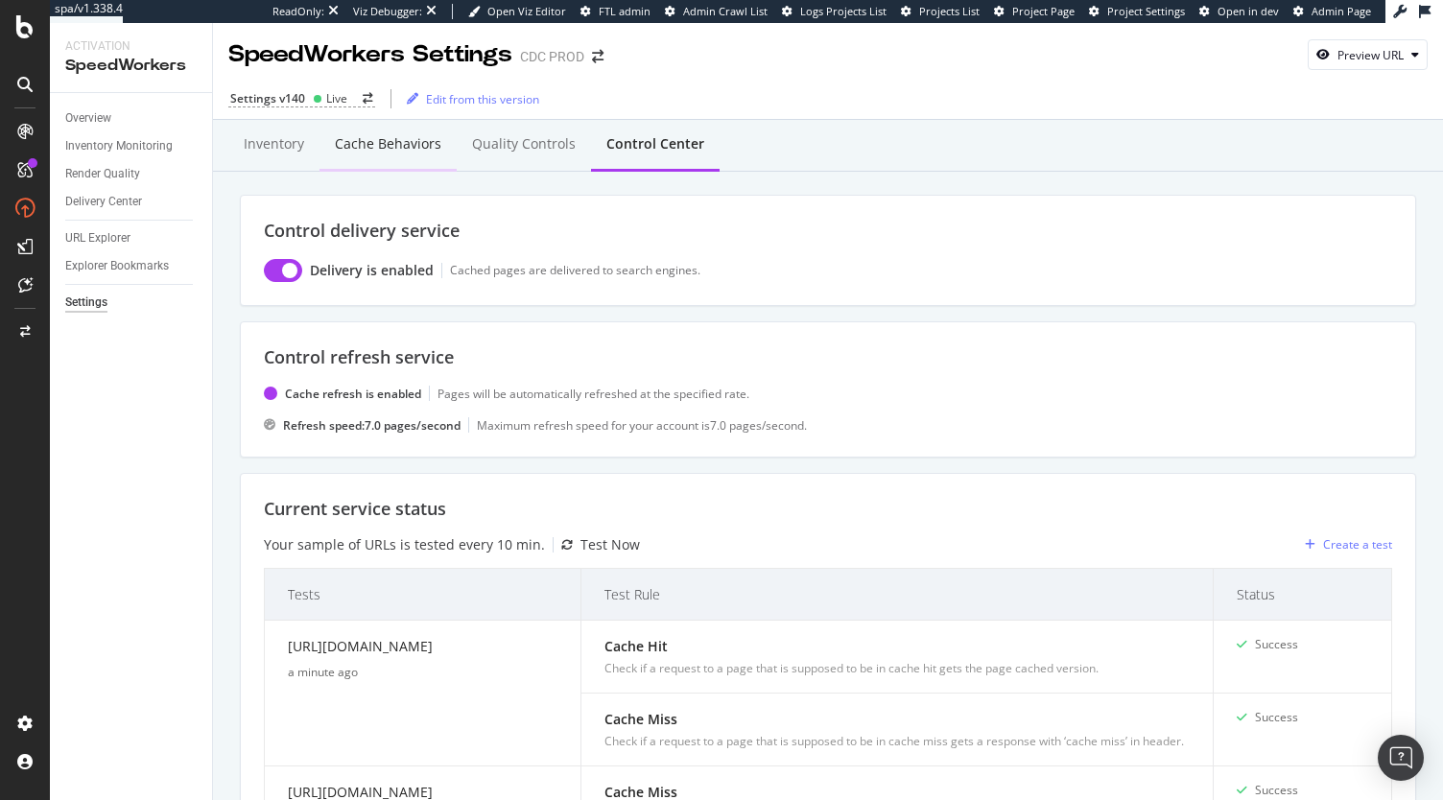
click at [424, 151] on div "Cache behaviors" at bounding box center [388, 143] width 106 height 19
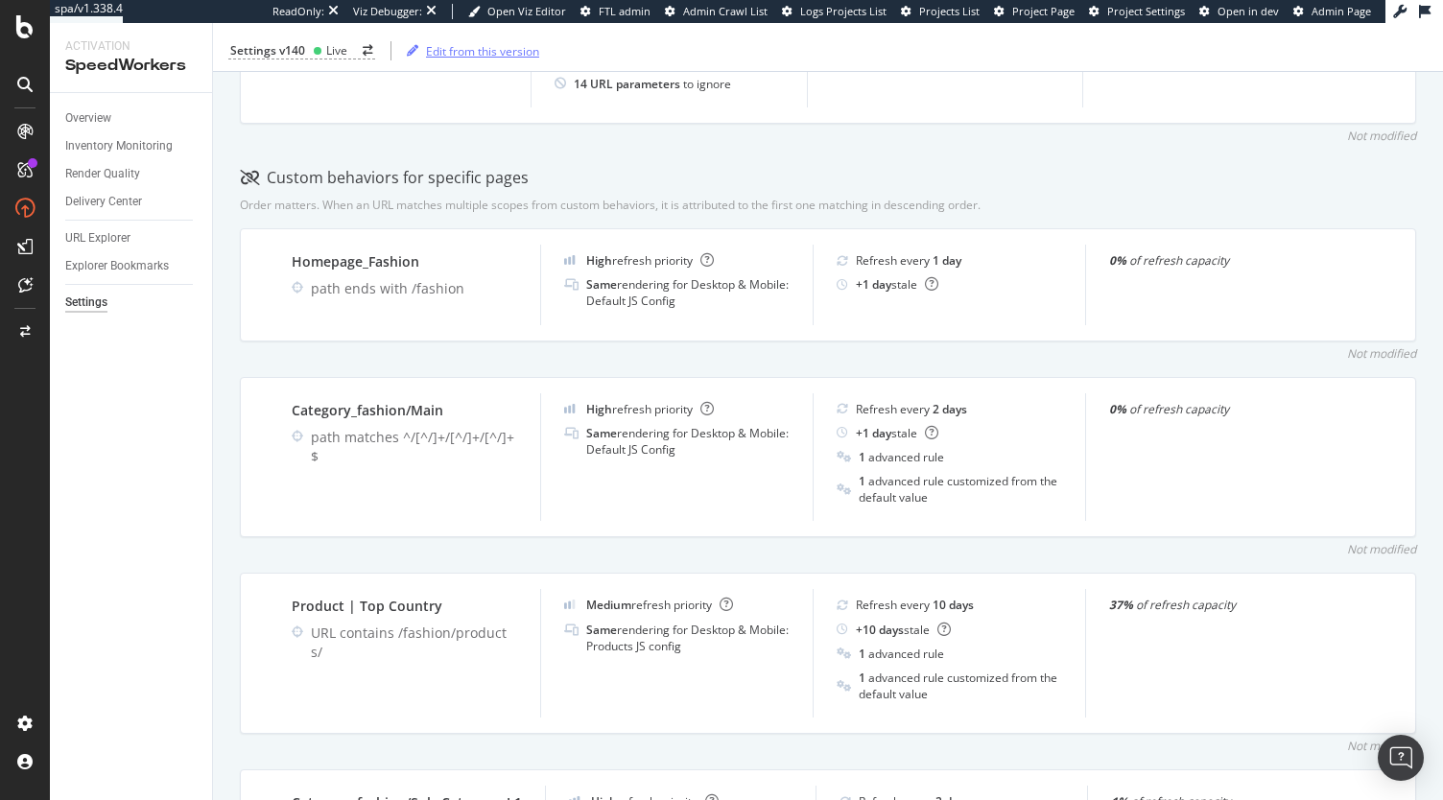
scroll to position [269, 0]
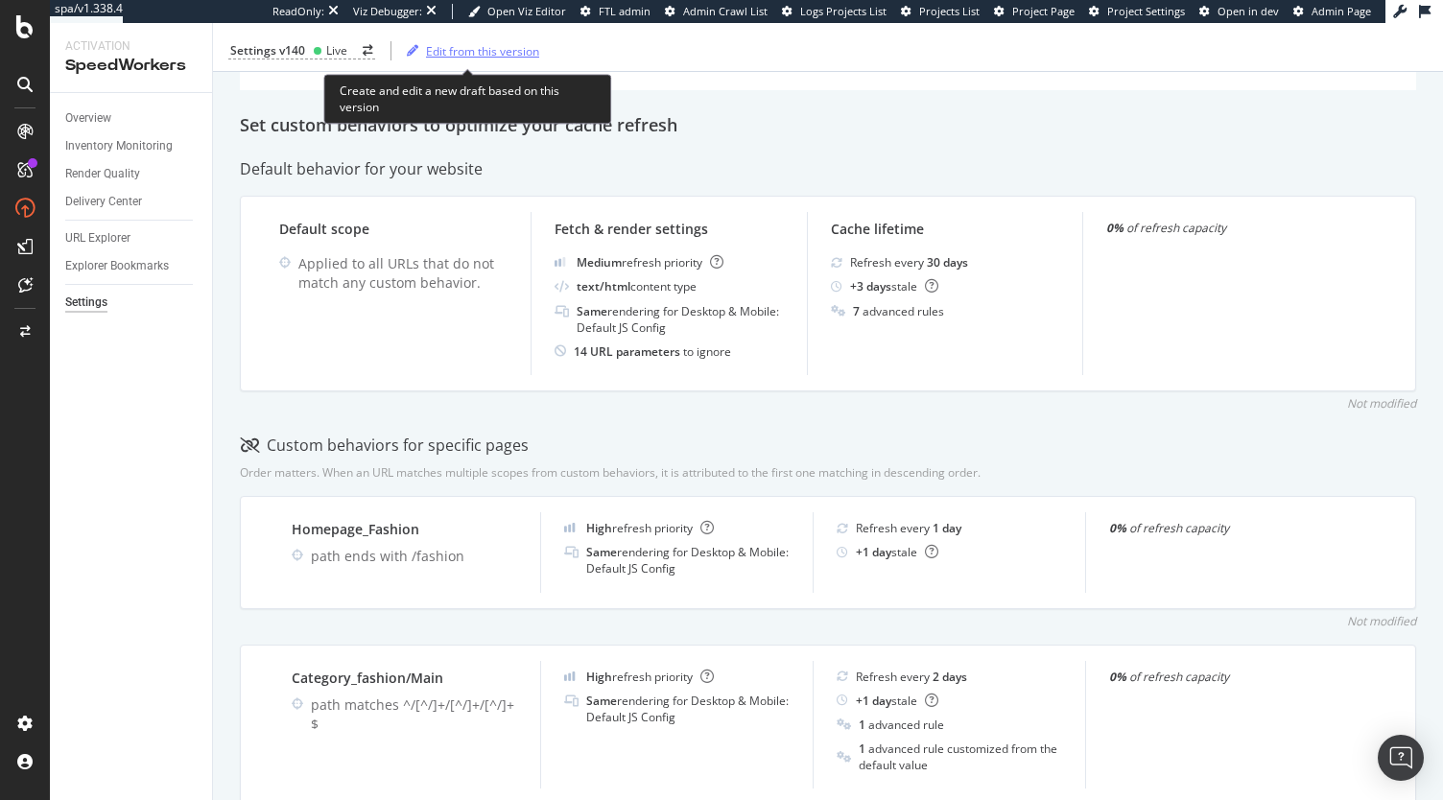
click at [473, 49] on div "Edit from this version" at bounding box center [482, 50] width 113 height 16
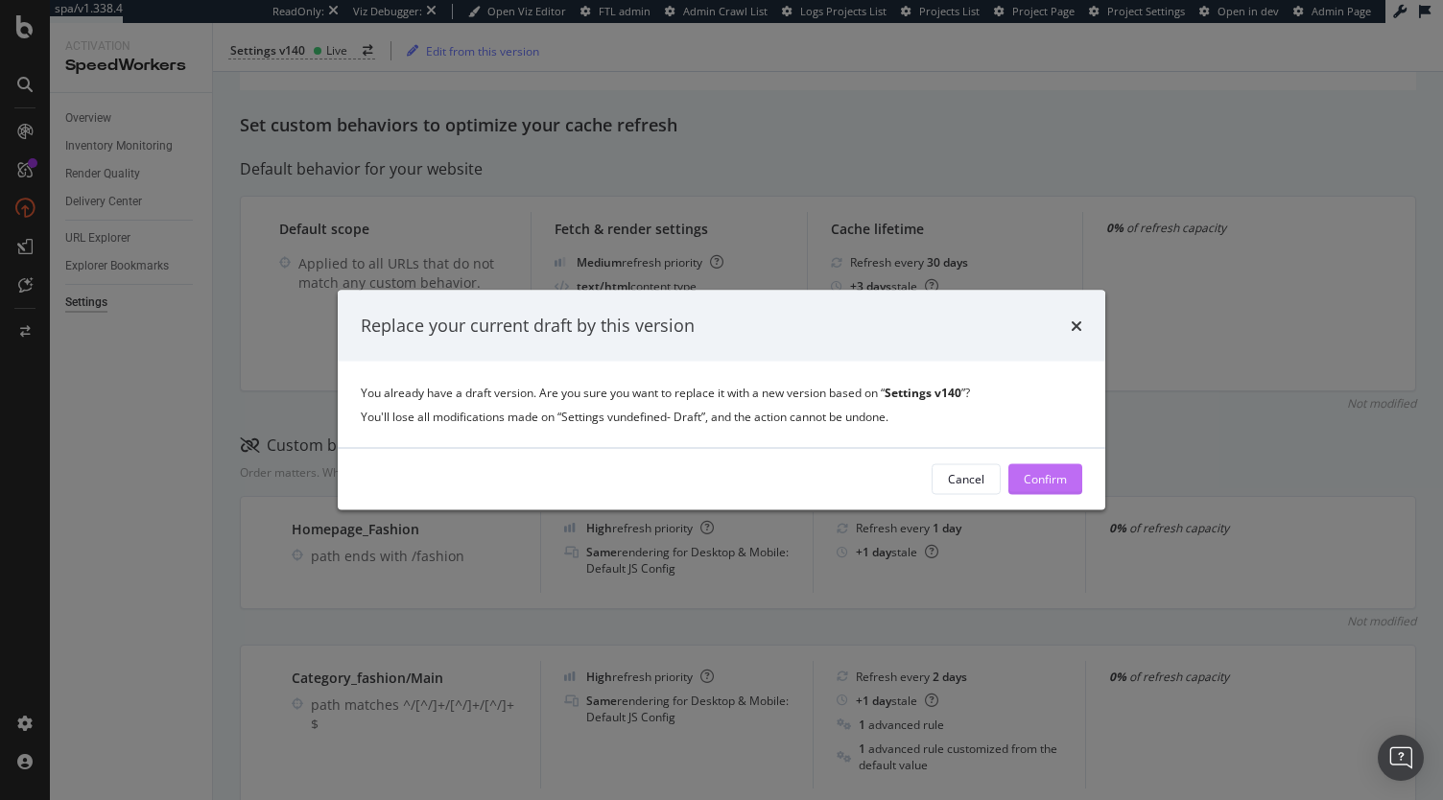
click at [1032, 469] on div "Confirm" at bounding box center [1045, 478] width 43 height 29
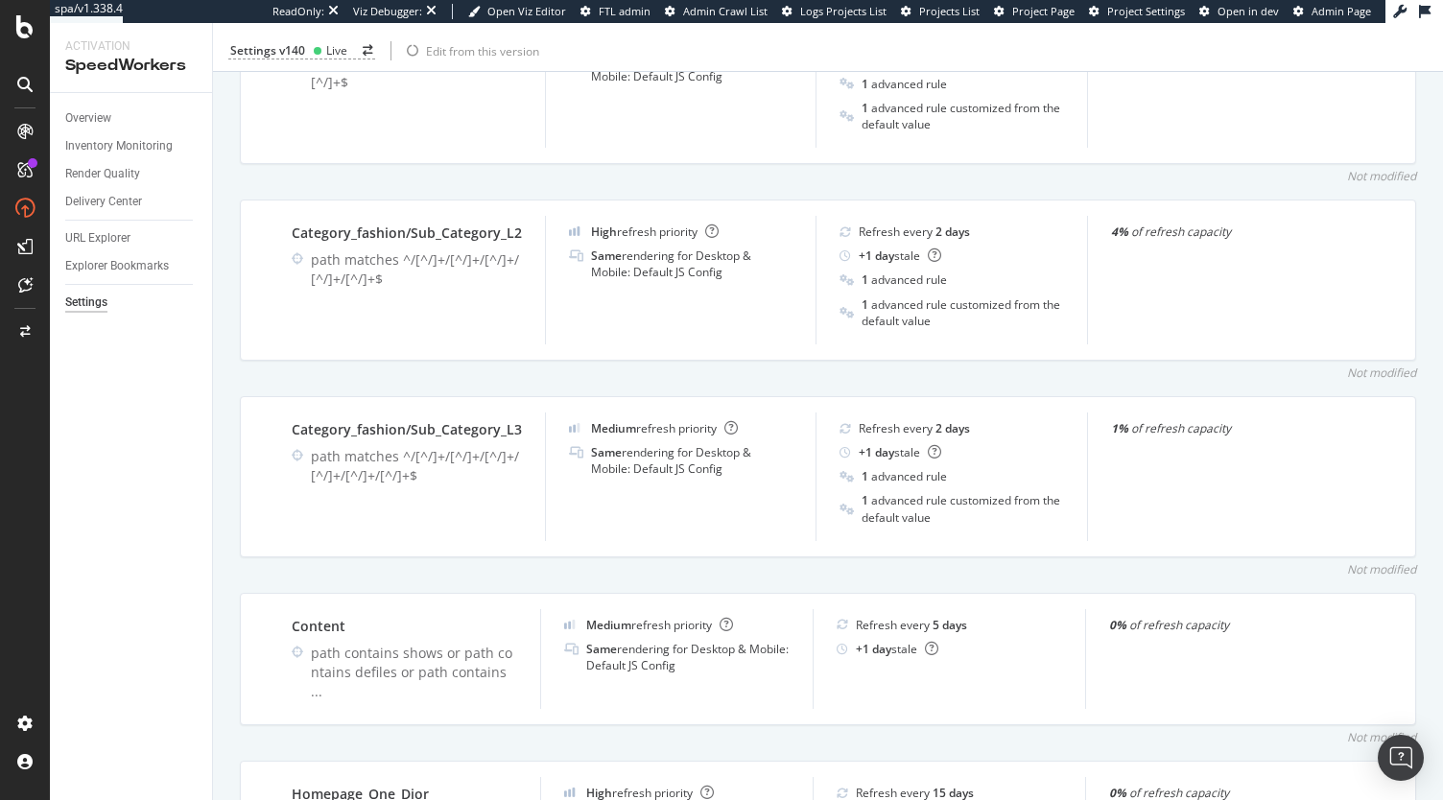
scroll to position [1607, 0]
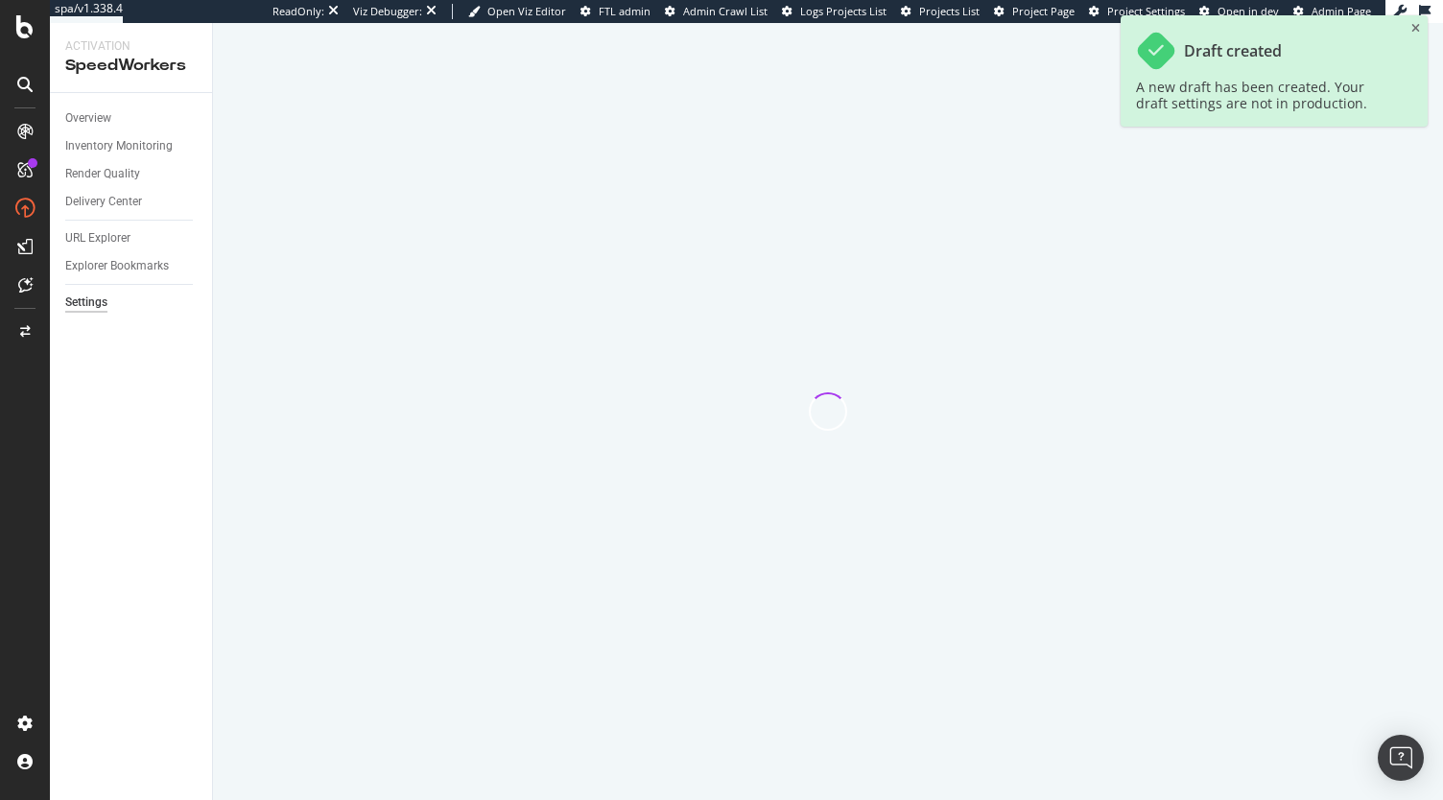
click at [321, 733] on div at bounding box center [828, 411] width 1230 height 777
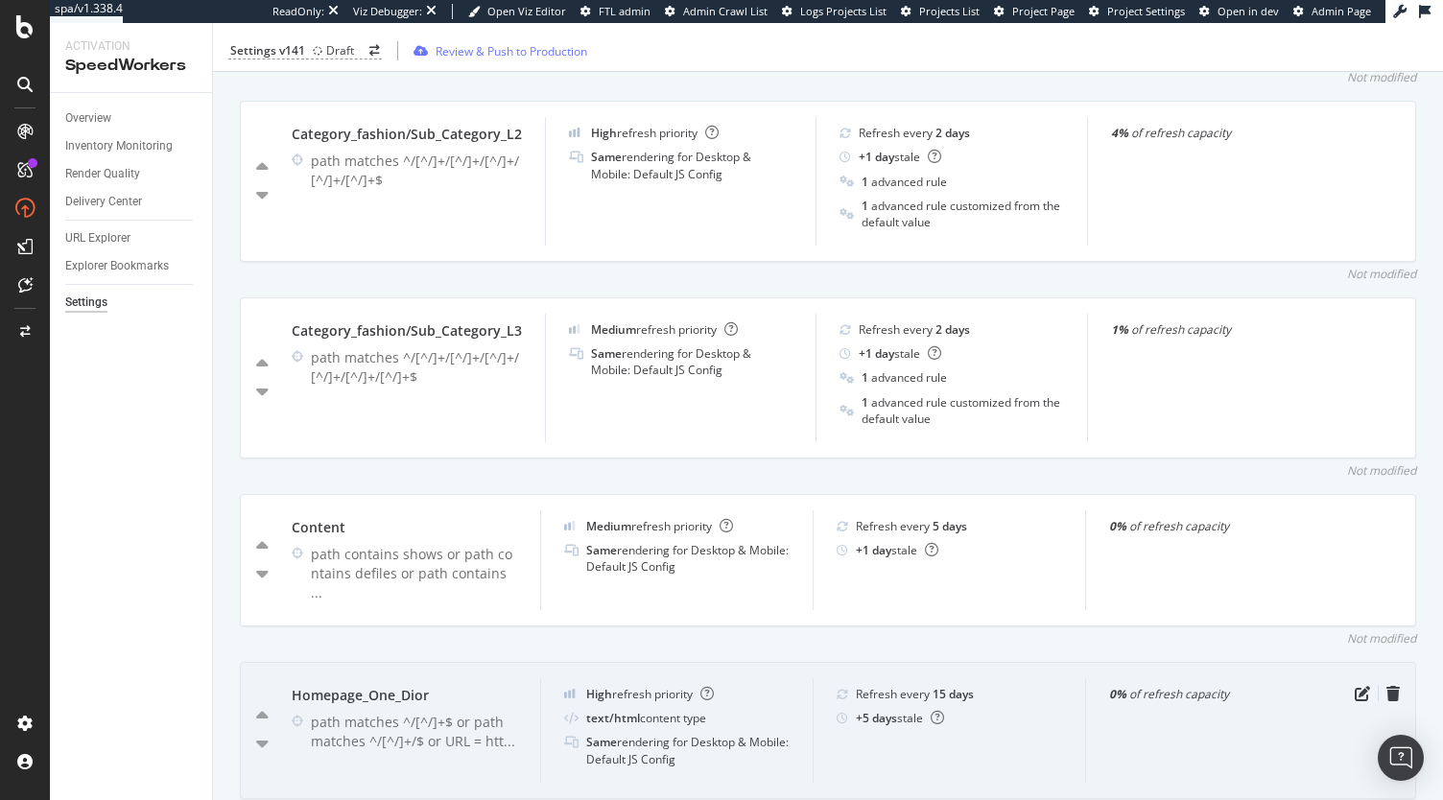
scroll to position [1599, 0]
